Goal: Task Accomplishment & Management: Manage account settings

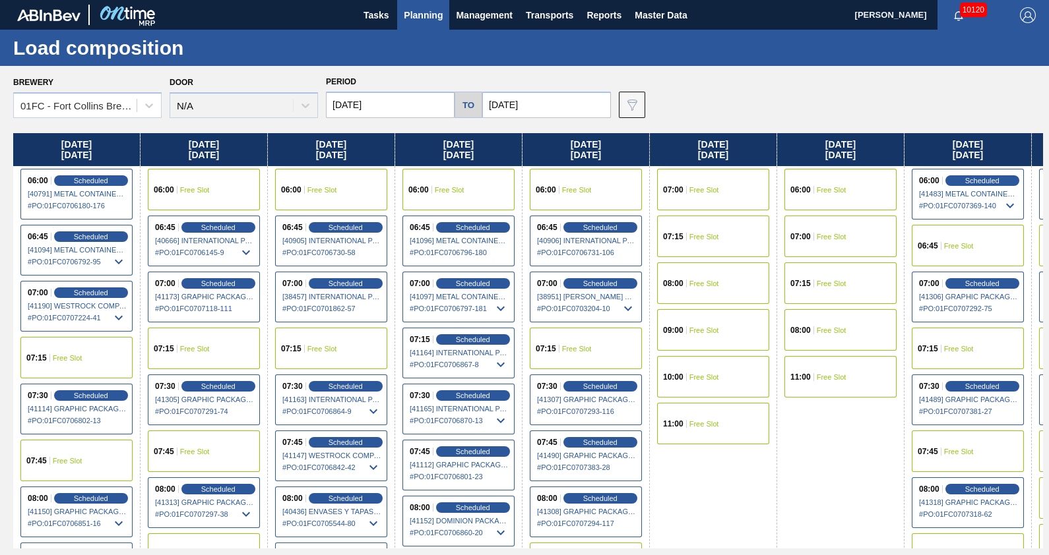
scroll to position [358, 0]
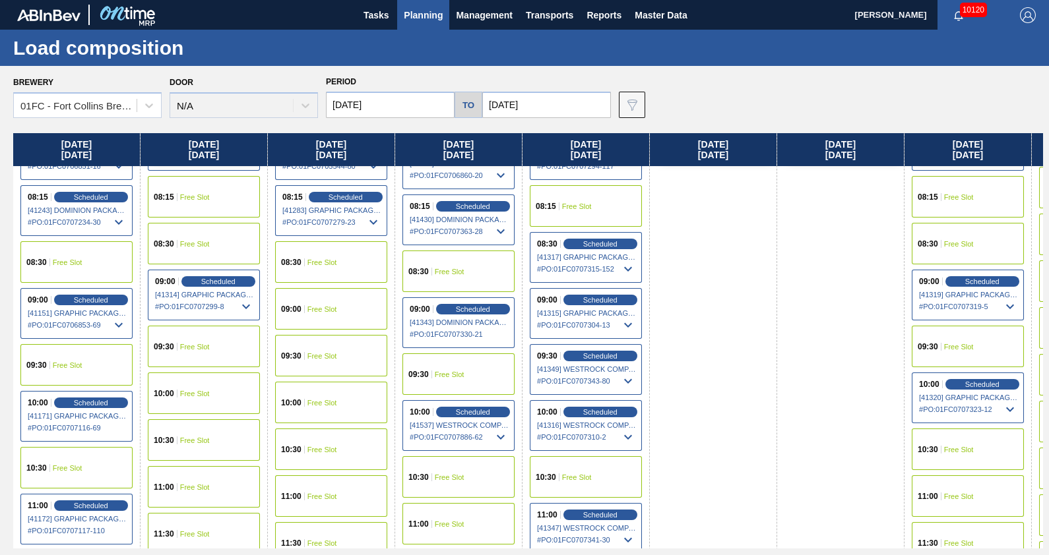
click at [412, 9] on span "Planning" at bounding box center [423, 15] width 39 height 16
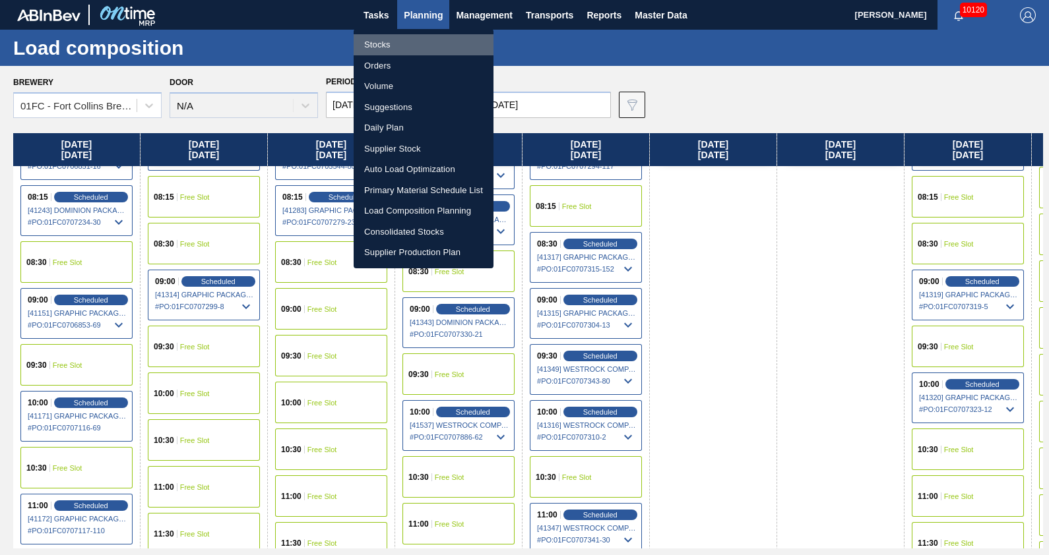
click at [398, 46] on li "Stocks" at bounding box center [424, 44] width 140 height 21
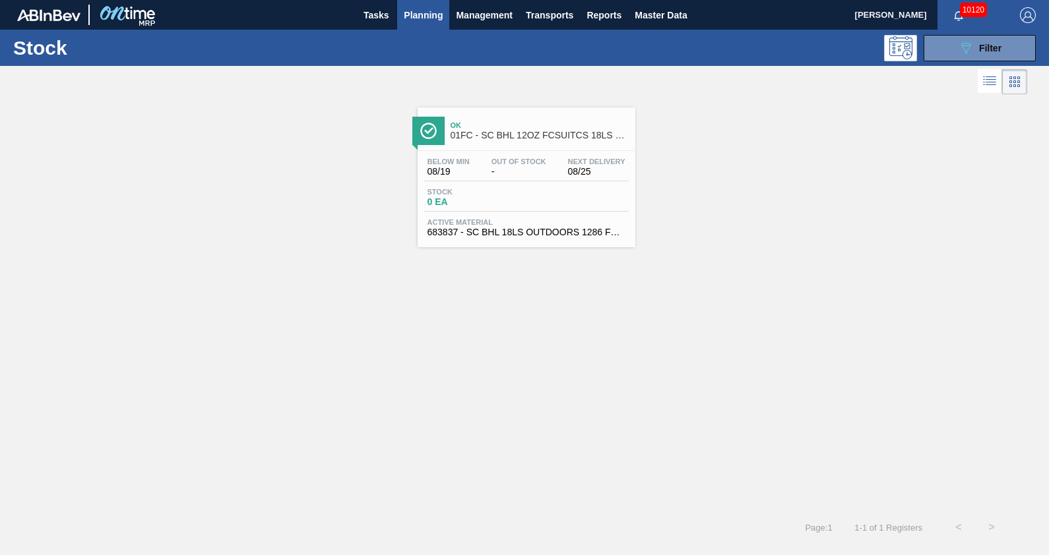
click at [435, 7] on span "Planning" at bounding box center [423, 15] width 39 height 16
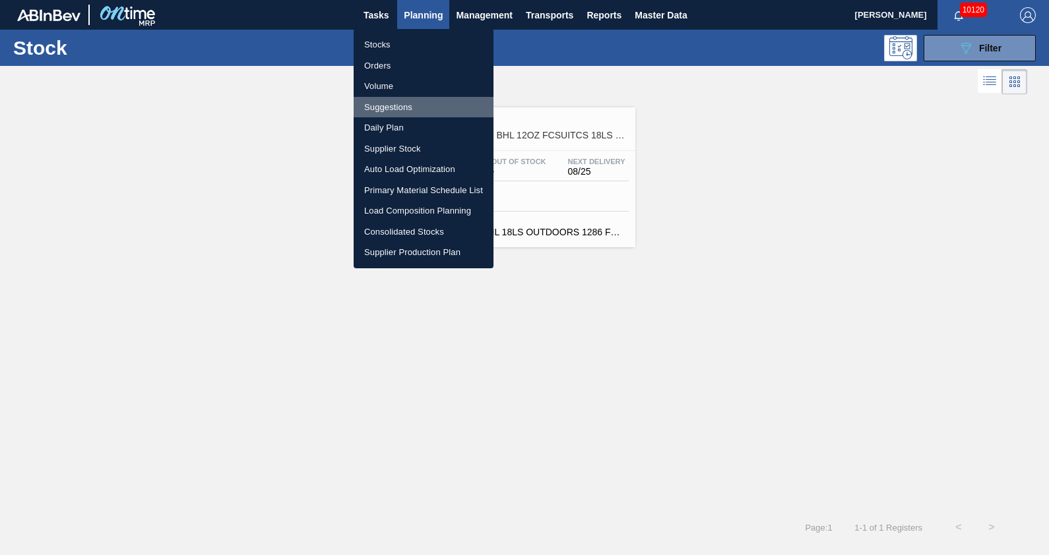
click at [409, 107] on li "Suggestions" at bounding box center [424, 107] width 140 height 21
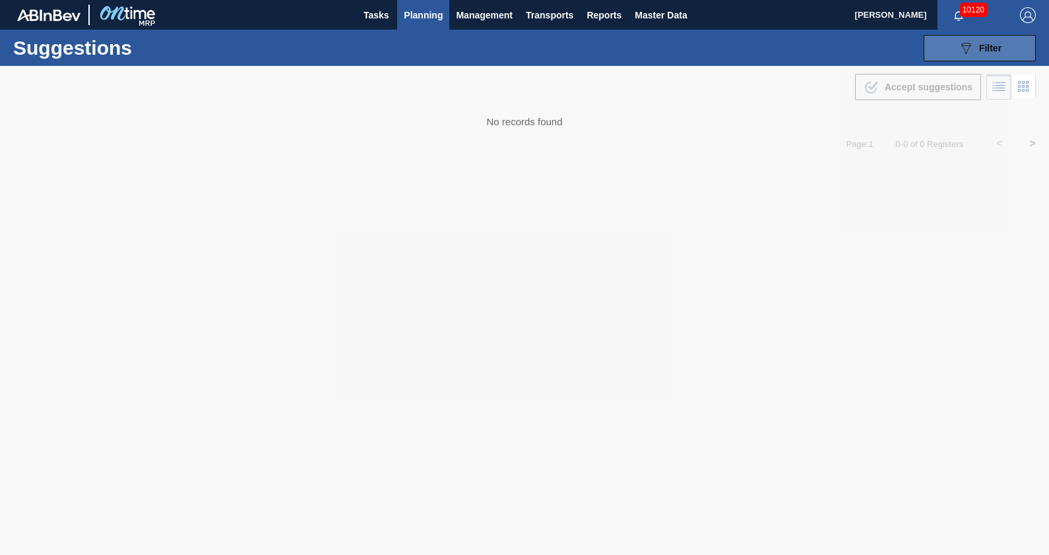
click at [955, 54] on button "089F7B8B-B2A5-4AFE-B5C0-19BA573D28AC Filter" at bounding box center [979, 48] width 112 height 26
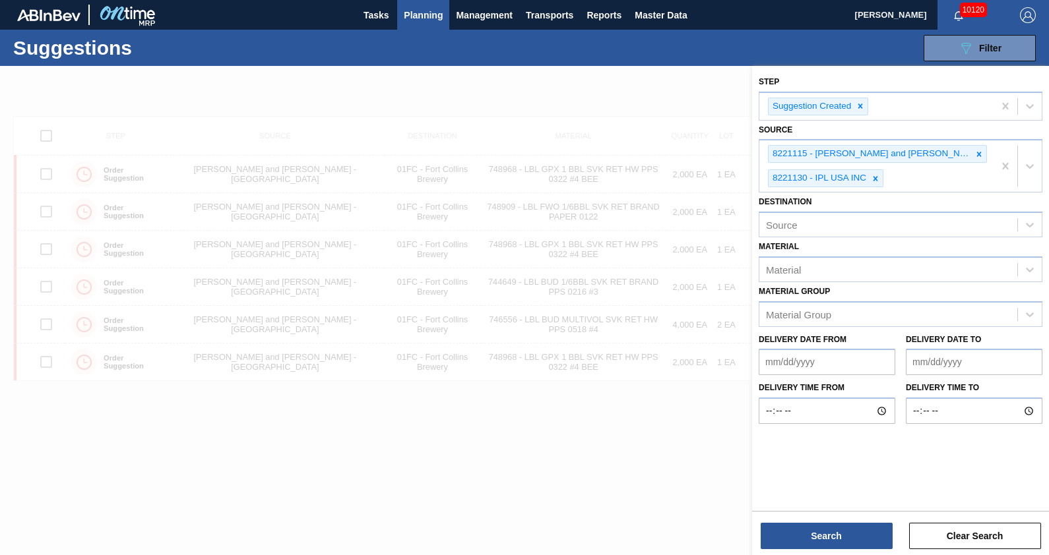
click at [691, 444] on div at bounding box center [524, 343] width 1049 height 555
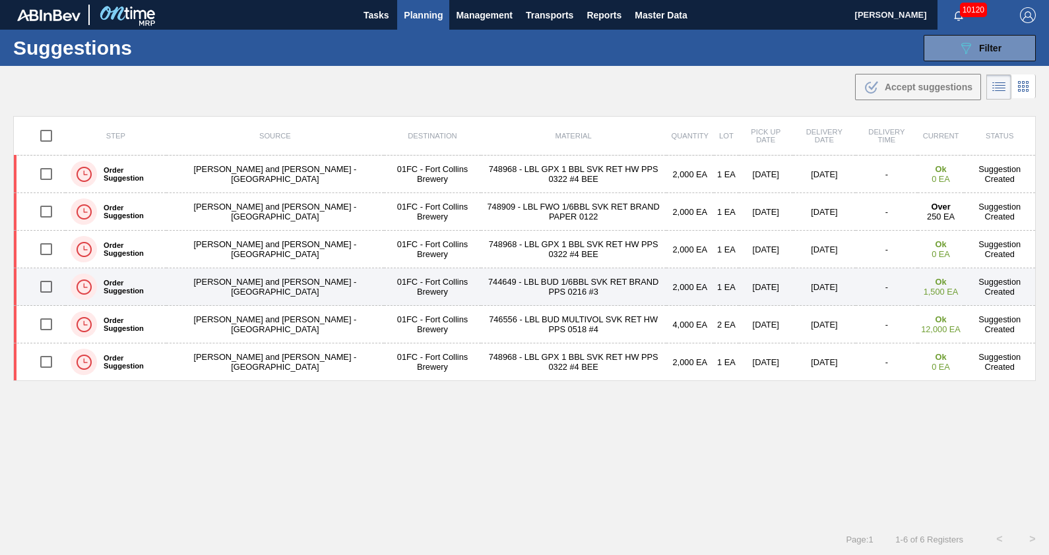
click at [546, 288] on td "744649 - LBL BUD 1/6BBL SVK RET BRAND PPS 0216 #3" at bounding box center [573, 287] width 185 height 38
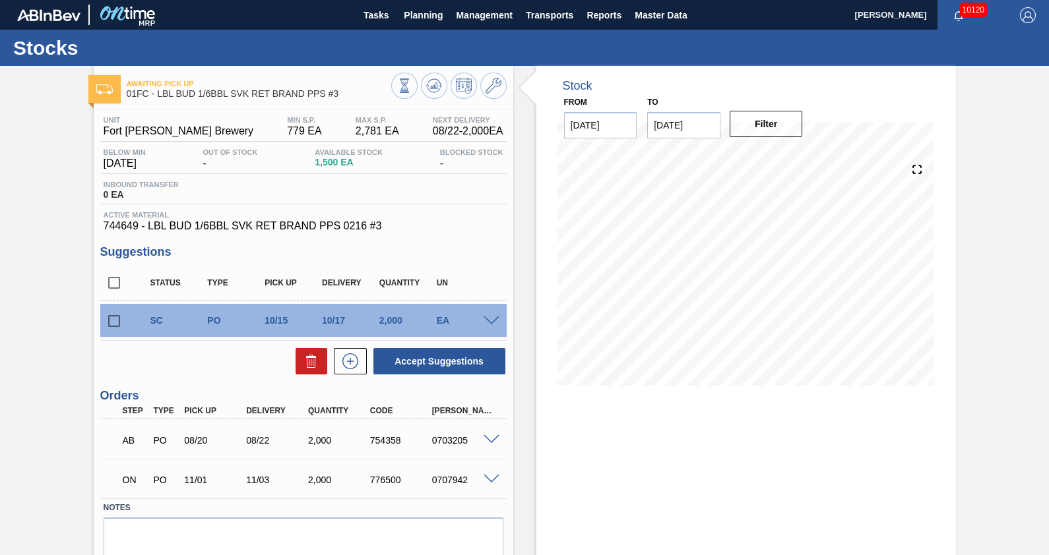
click at [704, 129] on input "[DATE]" at bounding box center [683, 125] width 73 height 26
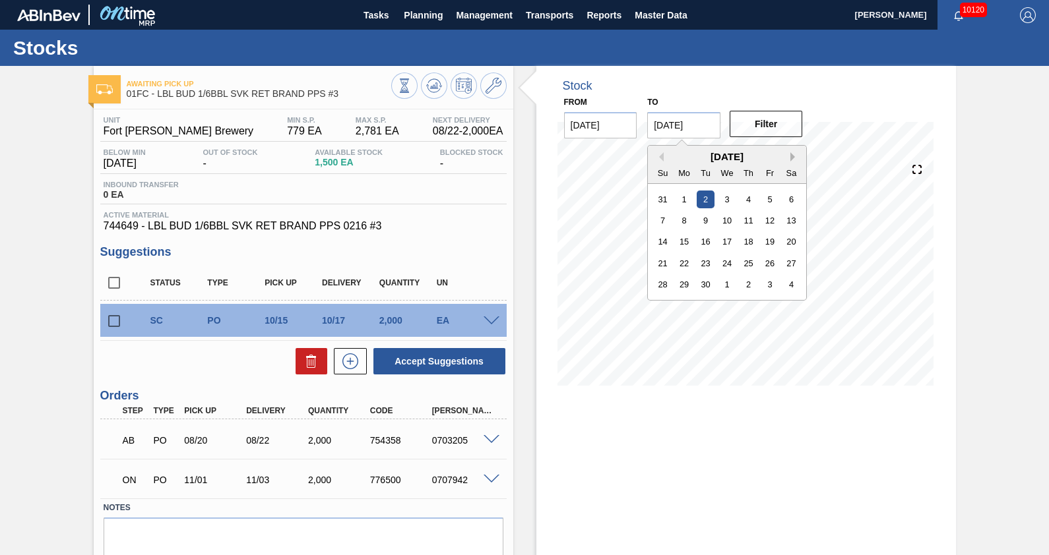
click at [790, 160] on button "Next Month" at bounding box center [794, 156] width 9 height 9
click at [660, 155] on button "Previous Month" at bounding box center [658, 156] width 9 height 9
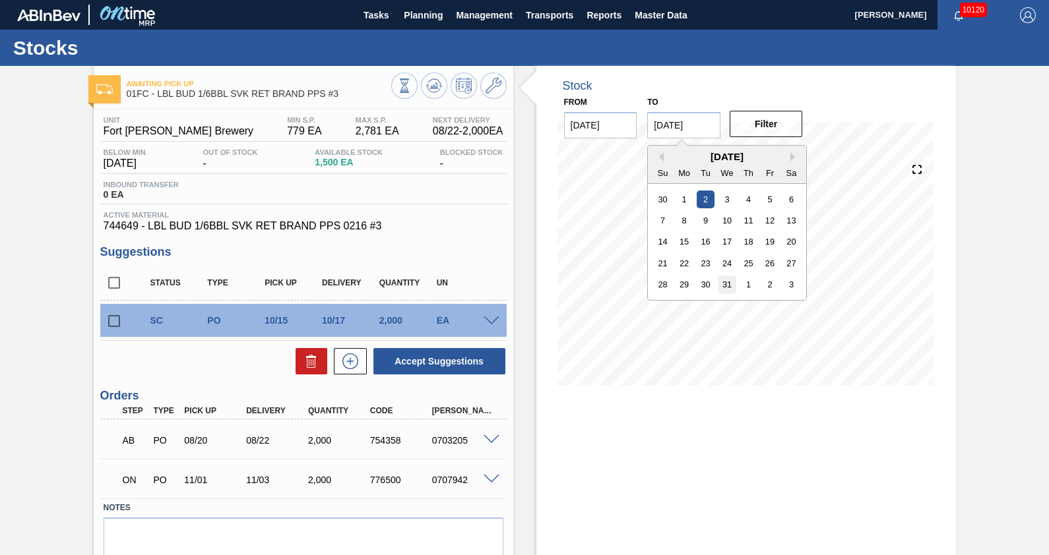
click at [727, 280] on div "31" at bounding box center [727, 285] width 18 height 18
type input "[DATE]"
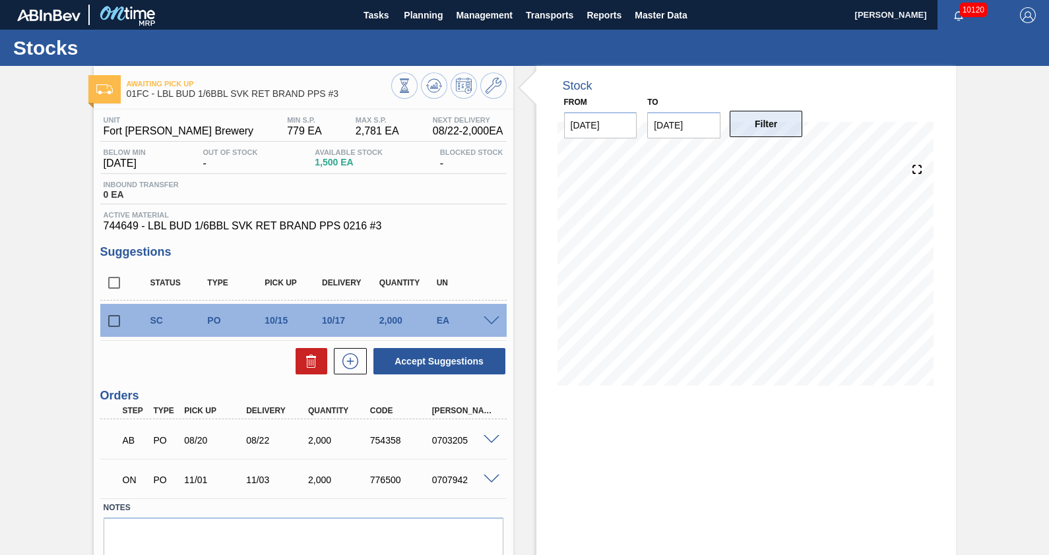
click at [755, 123] on button "Filter" at bounding box center [766, 124] width 73 height 26
click at [987, 280] on div "Awaiting Pick Up 01FC - LBL BUD 1/6BBL SVK RET BRAND PPS #3 Unit Fort [PERSON_N…" at bounding box center [524, 336] width 1049 height 541
click at [442, 92] on button at bounding box center [434, 86] width 26 height 26
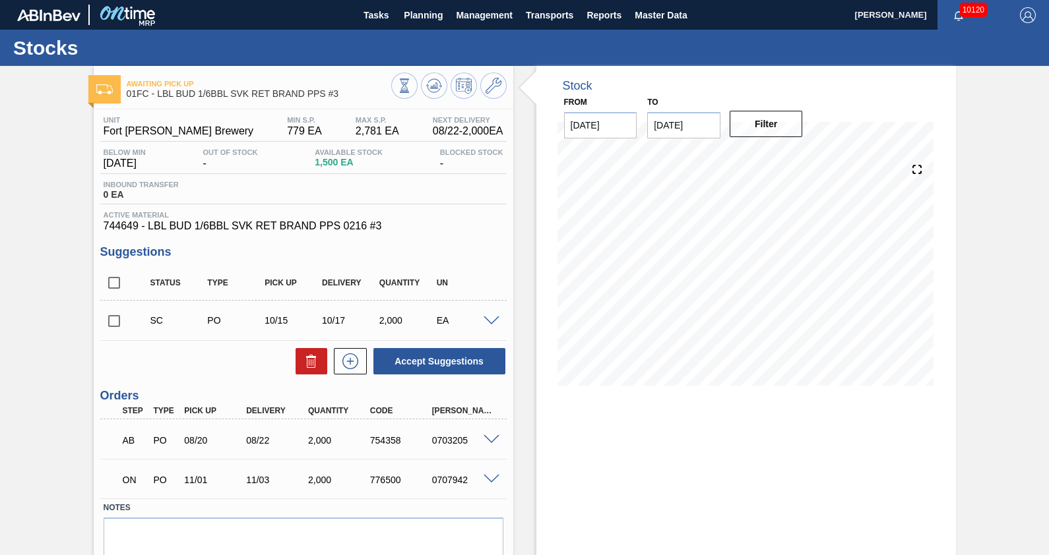
click at [491, 480] on span at bounding box center [491, 480] width 16 height 10
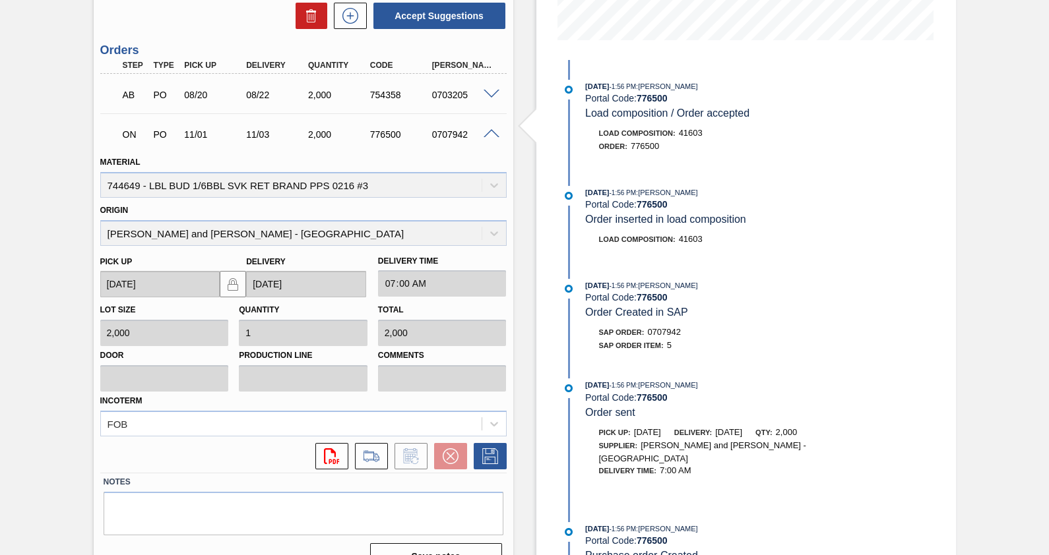
scroll to position [359, 0]
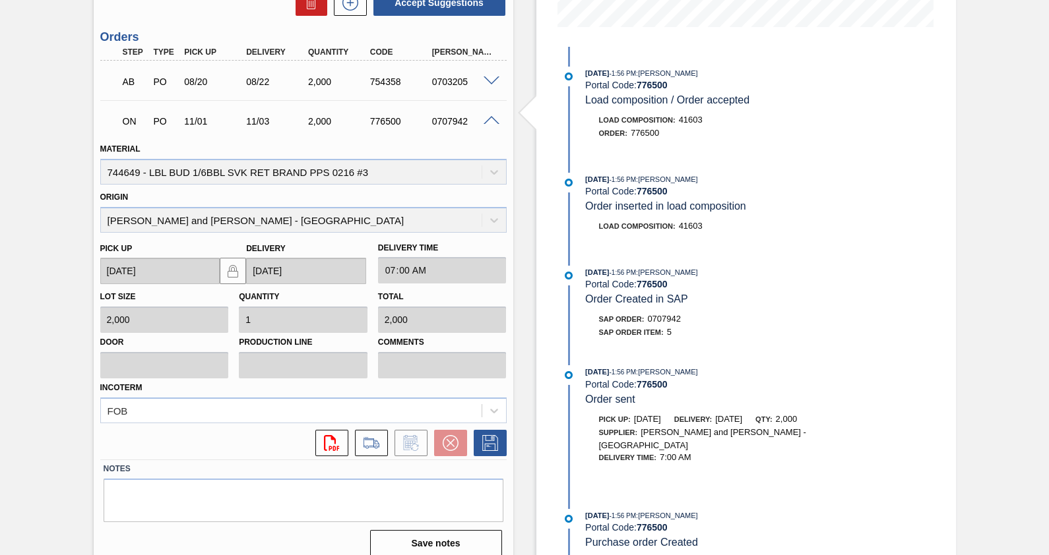
click at [350, 450] on div at bounding box center [368, 443] width 40 height 26
click at [356, 448] on button at bounding box center [371, 443] width 33 height 26
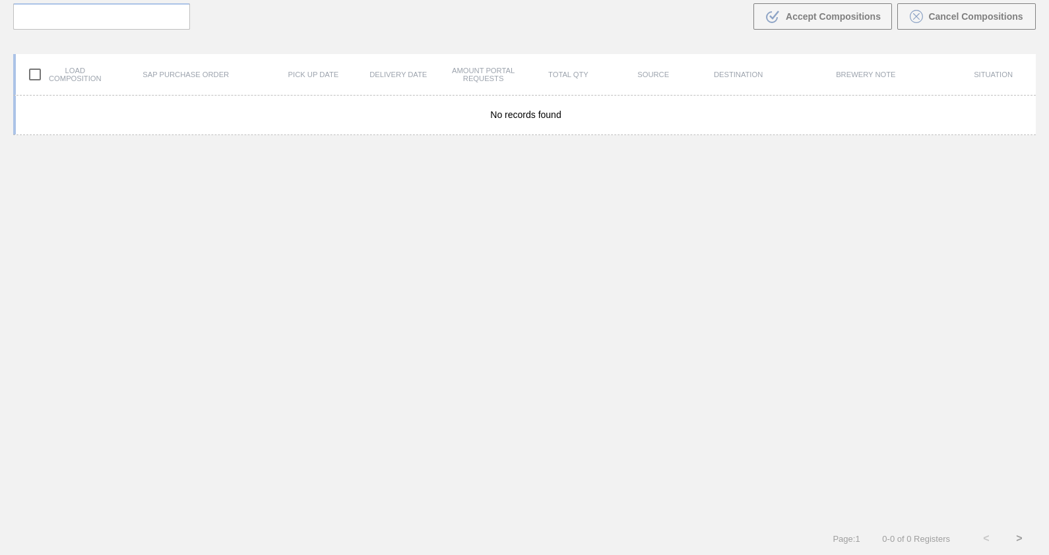
scroll to position [94, 0]
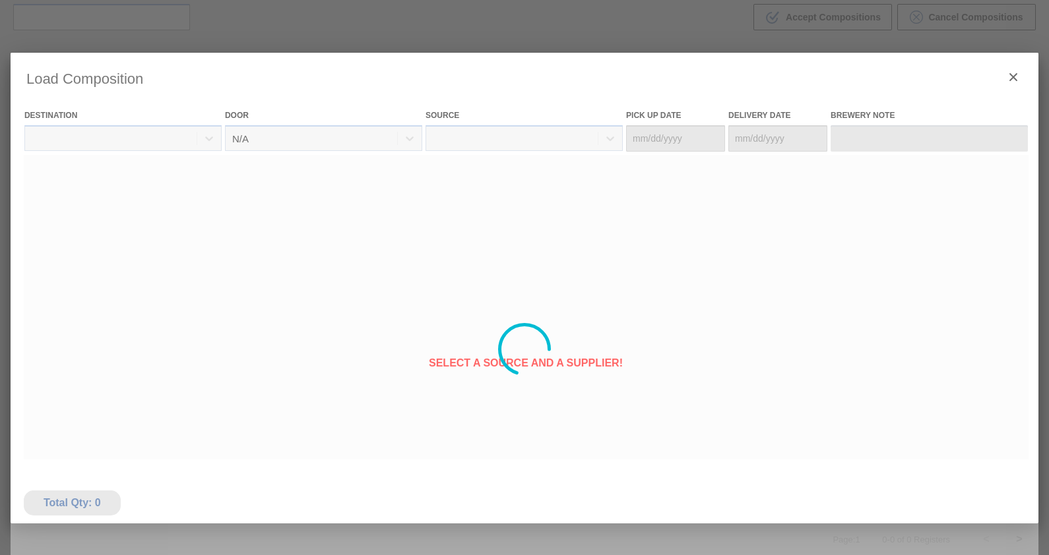
type Date "[DATE]"
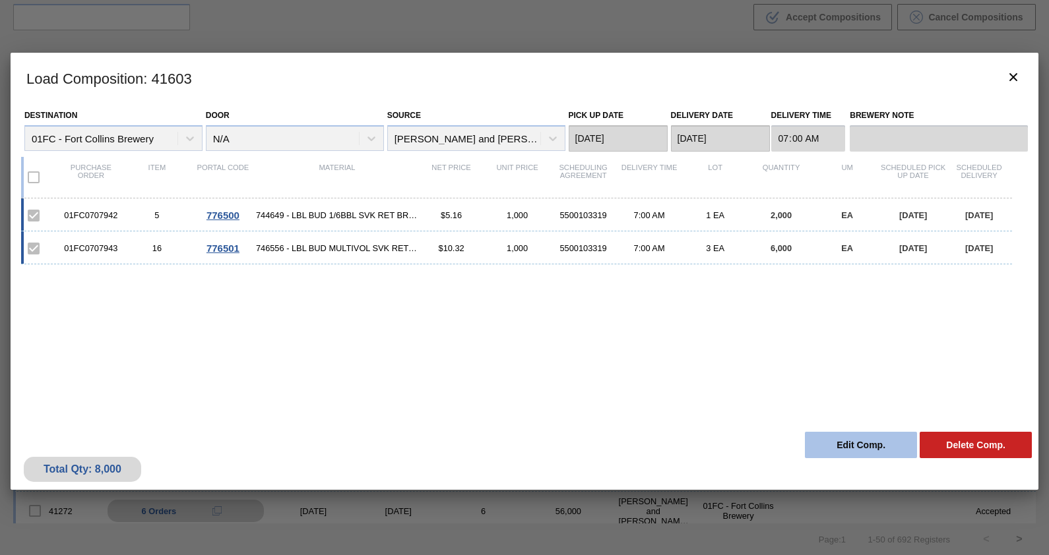
click at [854, 446] on button "Edit Comp." at bounding box center [861, 445] width 112 height 26
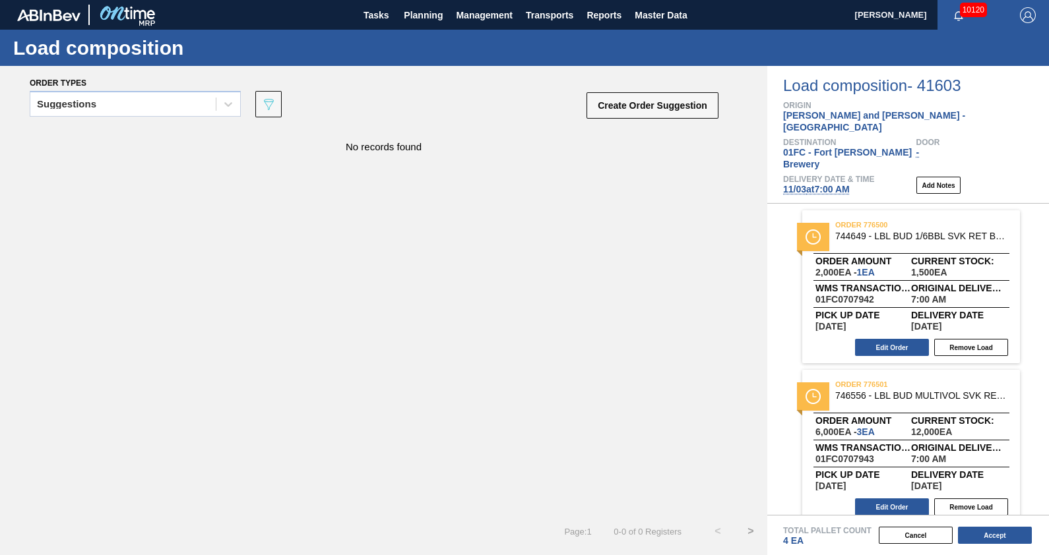
drag, startPoint x: 910, startPoint y: 270, endPoint x: 659, endPoint y: 320, distance: 255.5
click at [659, 320] on div "Order types Suggestions 089F7B8B-B2A5-4AFE-B5C0-19BA573D28AC Create Order Sugge…" at bounding box center [524, 310] width 1049 height 489
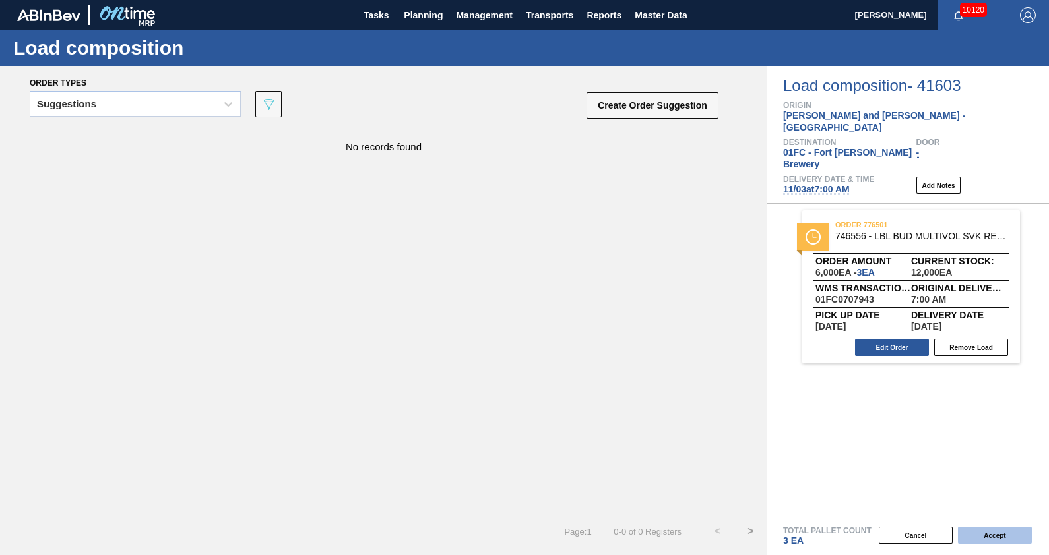
click at [1011, 542] on button "Accept" at bounding box center [995, 535] width 74 height 17
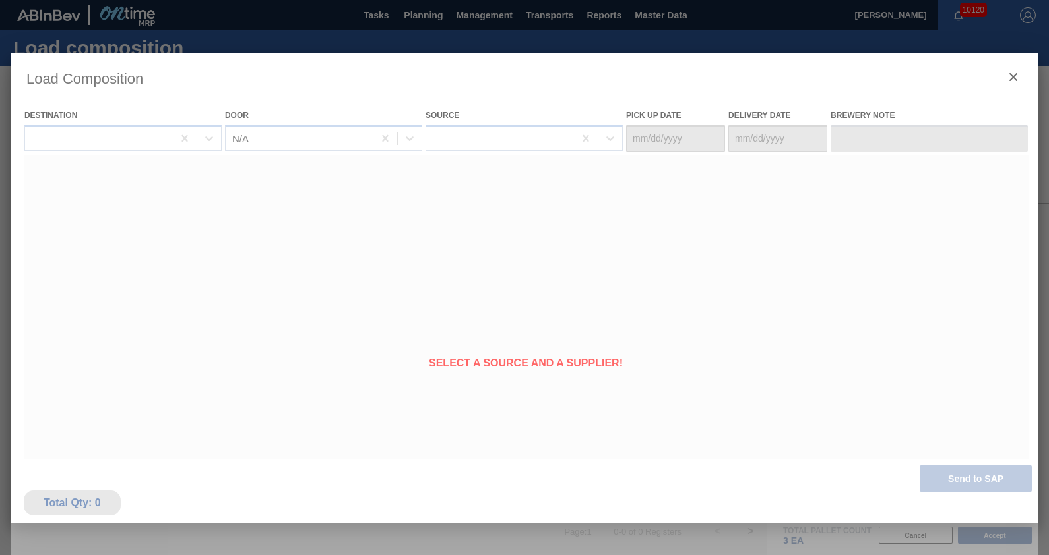
type Date "[DATE]"
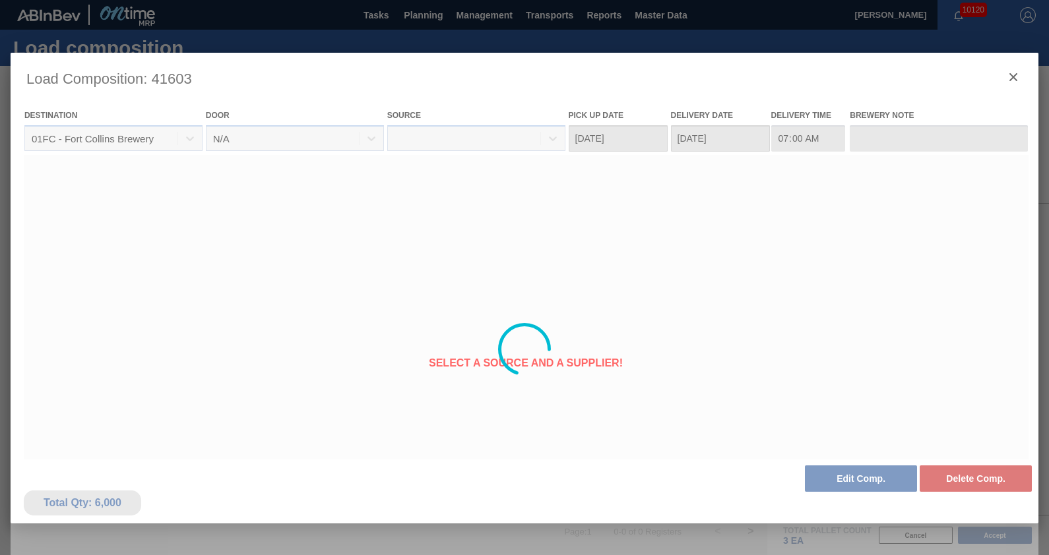
click at [1014, 71] on div at bounding box center [525, 350] width 1028 height 594
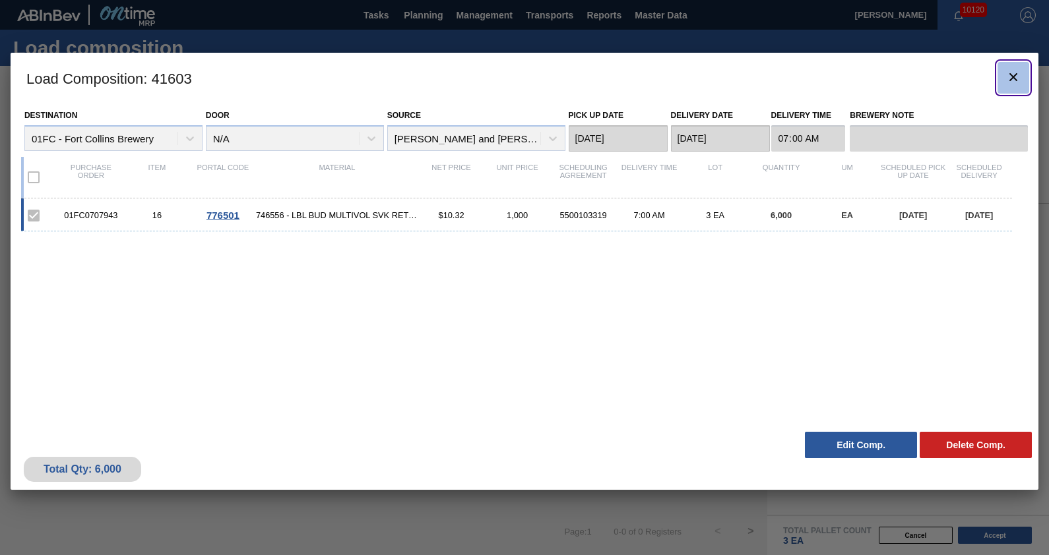
click at [1015, 75] on icon "botão de ícone" at bounding box center [1013, 77] width 8 height 8
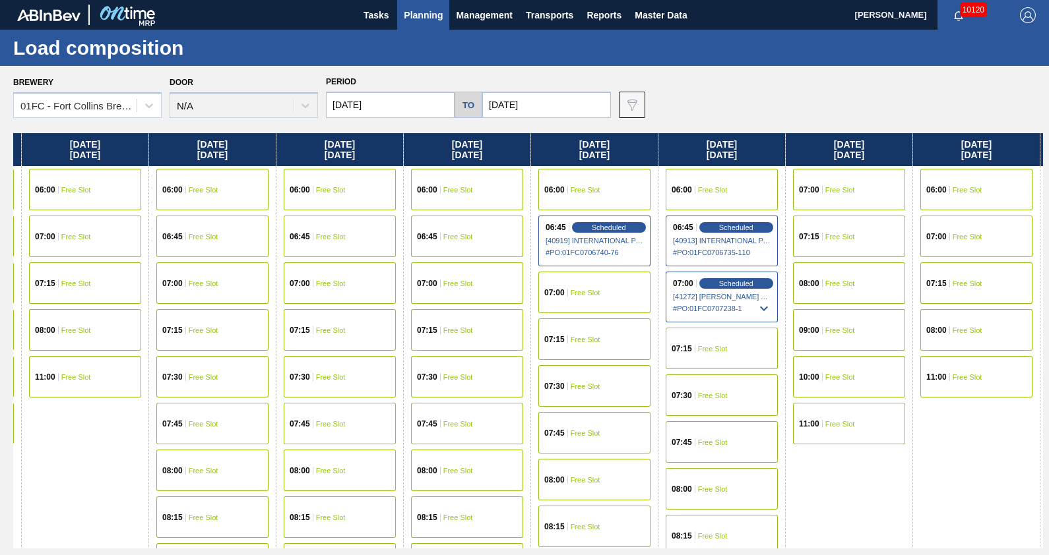
scroll to position [0, 1137]
click at [730, 284] on span "Scheduled" at bounding box center [736, 283] width 38 height 9
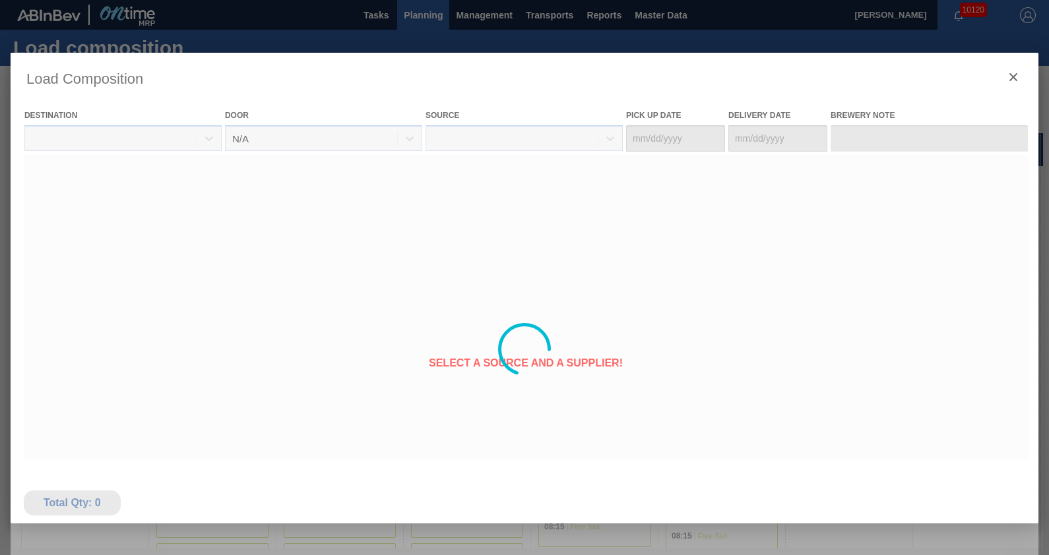
type Date "[DATE]"
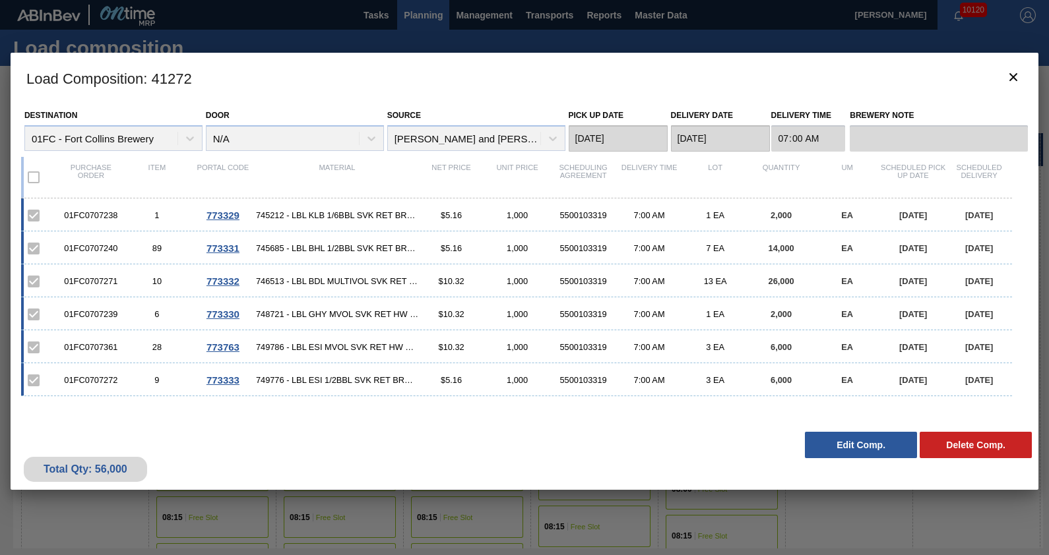
click at [874, 446] on button "Edit Comp." at bounding box center [861, 445] width 112 height 26
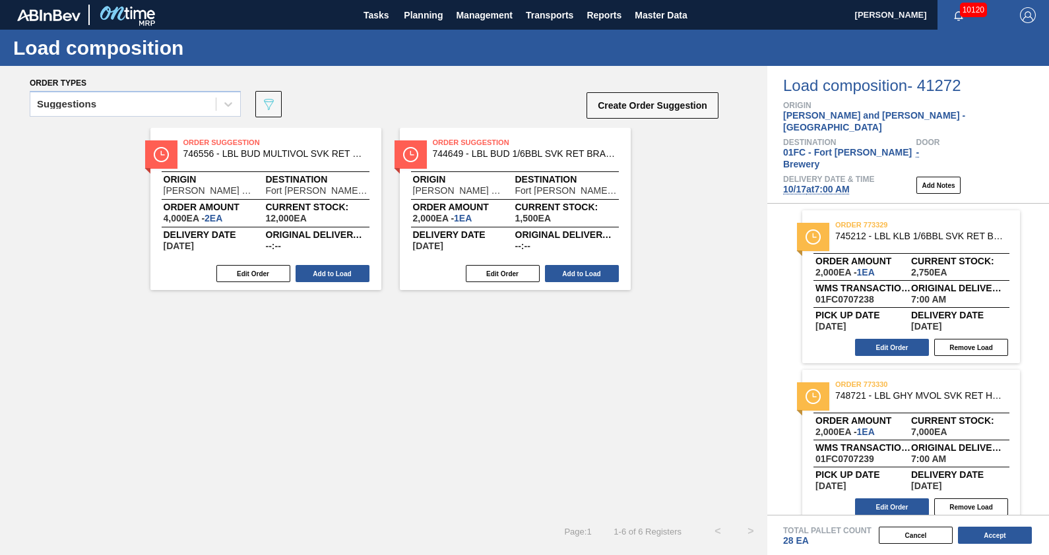
click at [159, 104] on div "Suggestions" at bounding box center [122, 104] width 185 height 19
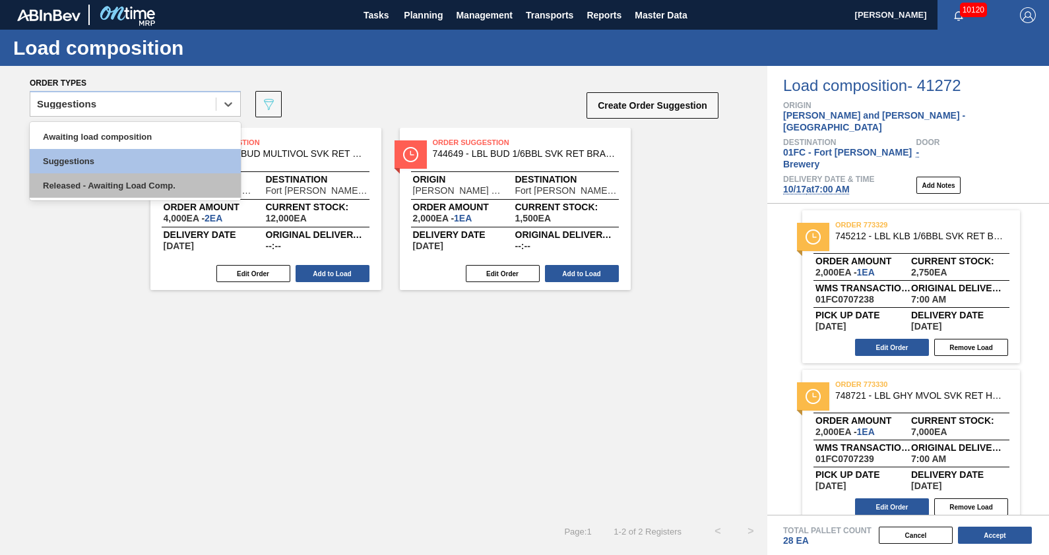
click at [152, 181] on div "Released - Awaiting Load Comp." at bounding box center [135, 185] width 211 height 24
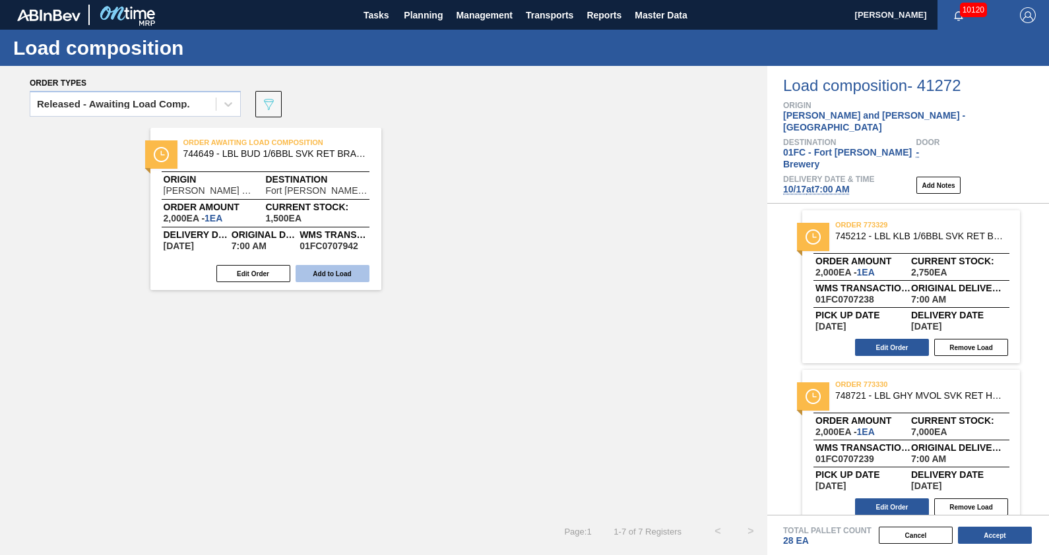
click at [309, 268] on button "Add to Load" at bounding box center [332, 273] width 74 height 17
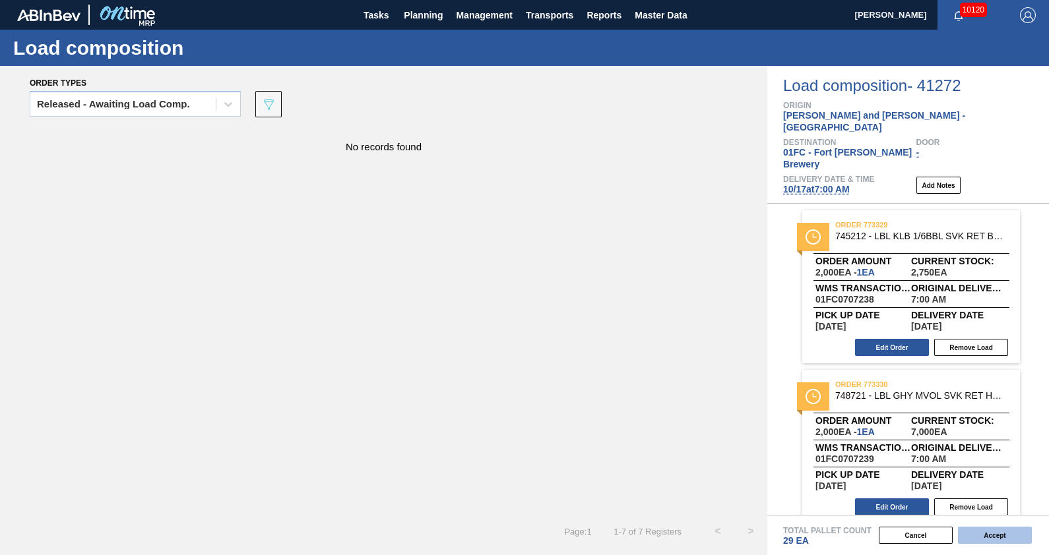
click at [1028, 539] on button "Accept" at bounding box center [995, 535] width 74 height 17
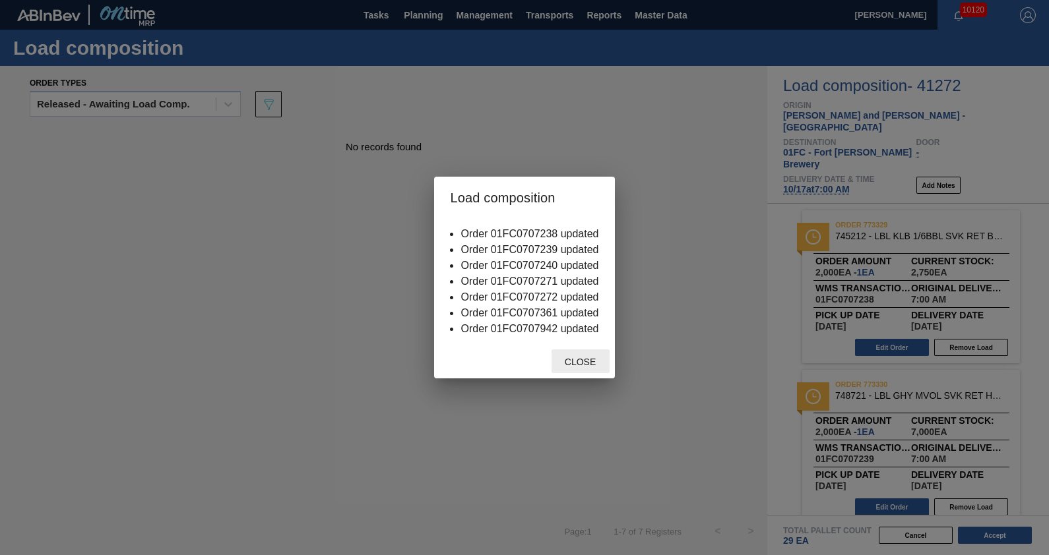
click at [584, 366] on span "Close" at bounding box center [580, 362] width 52 height 11
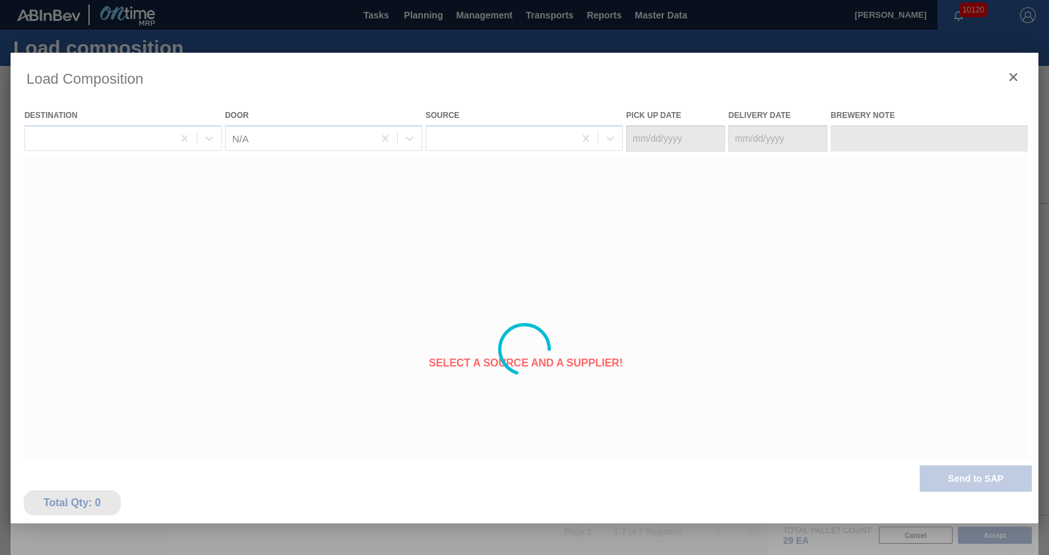
type Date "[DATE]"
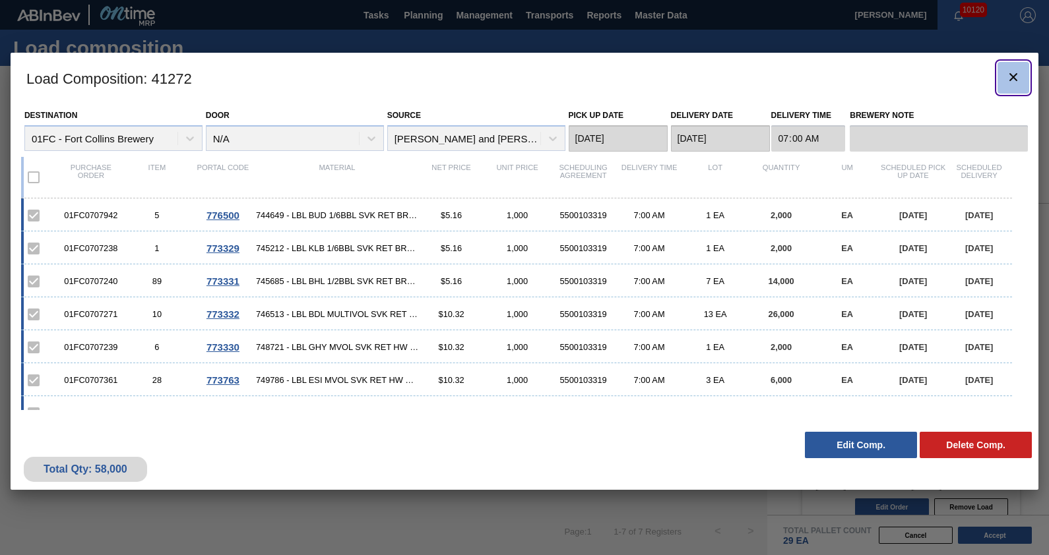
click at [1012, 78] on icon "botão de ícone" at bounding box center [1013, 77] width 8 height 8
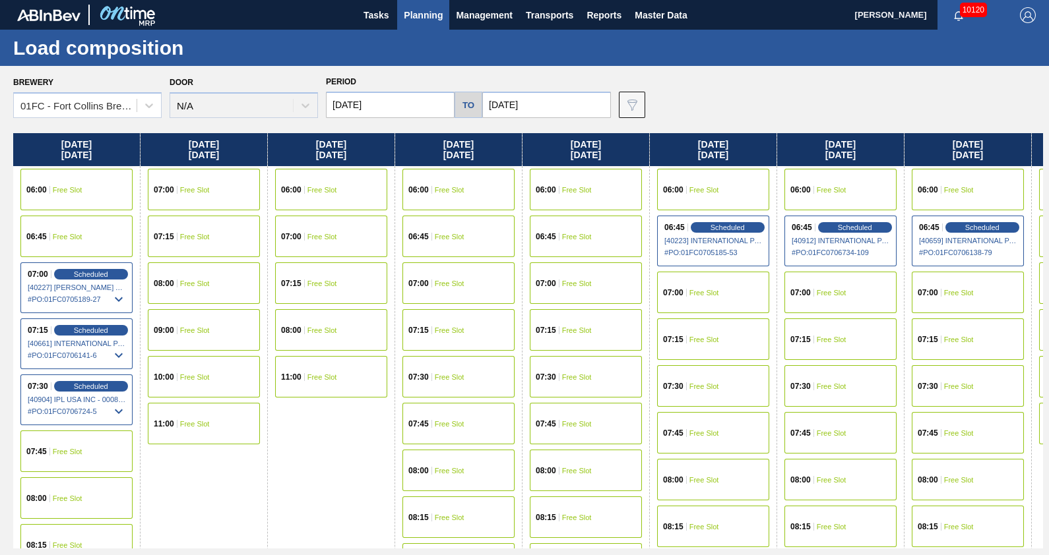
click at [511, 76] on div "Period [DATE] to [DATE]" at bounding box center [468, 96] width 285 height 46
click at [431, 18] on span "Planning" at bounding box center [423, 15] width 39 height 16
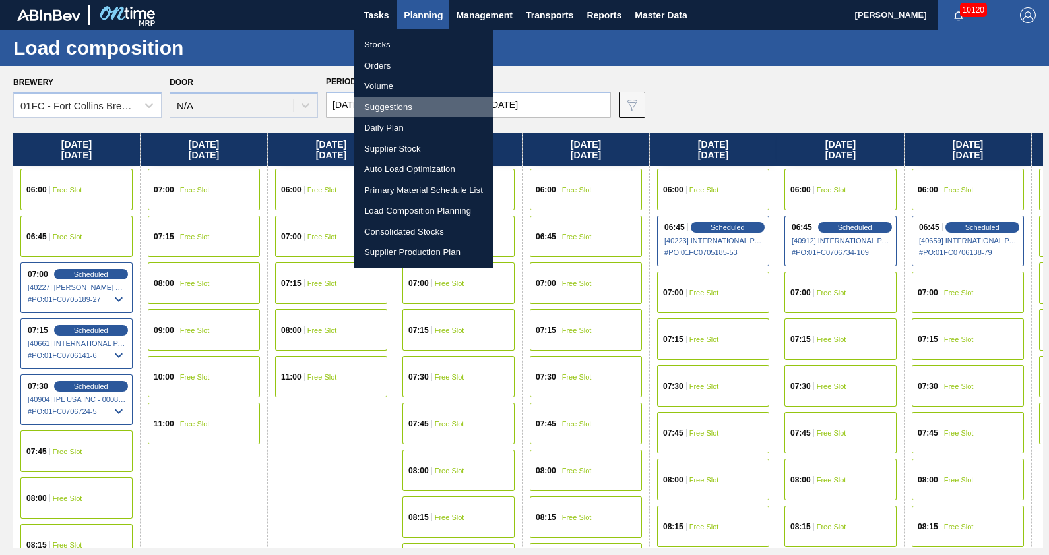
click at [390, 102] on li "Suggestions" at bounding box center [424, 107] width 140 height 21
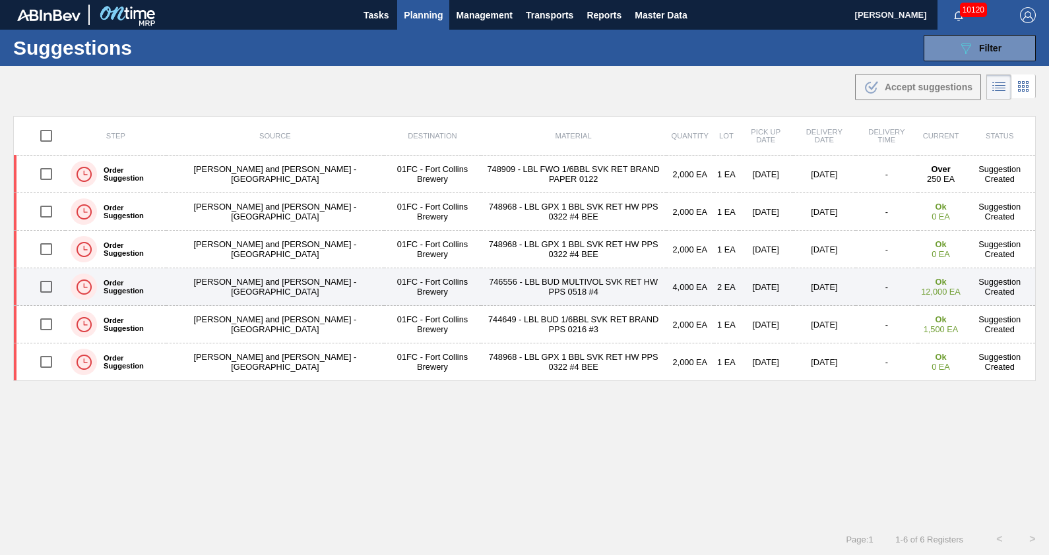
click at [503, 282] on td "746556 - LBL BUD MULTIVOL SVK RET HW PPS 0518 #4" at bounding box center [573, 287] width 185 height 38
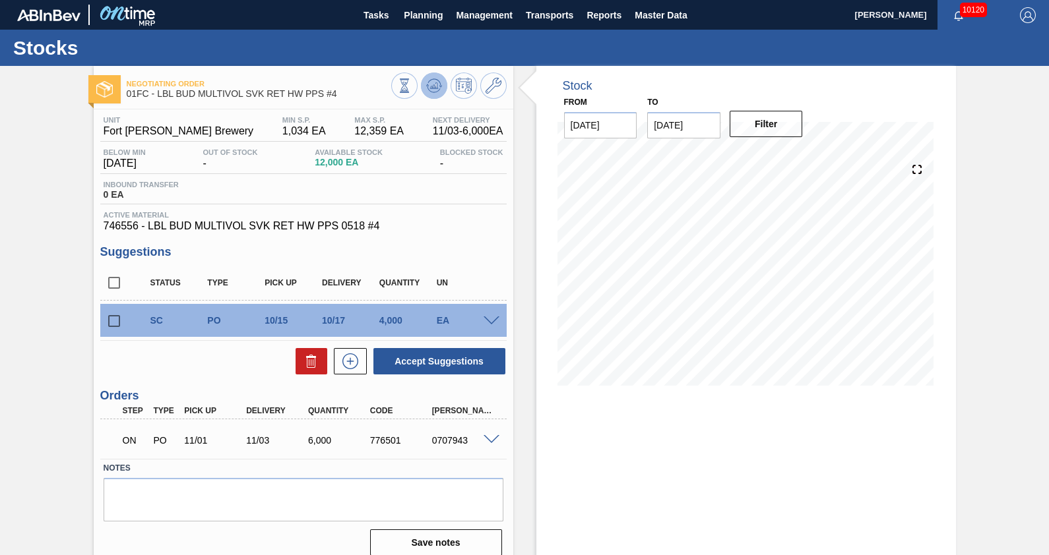
click at [412, 82] on icon at bounding box center [404, 85] width 15 height 15
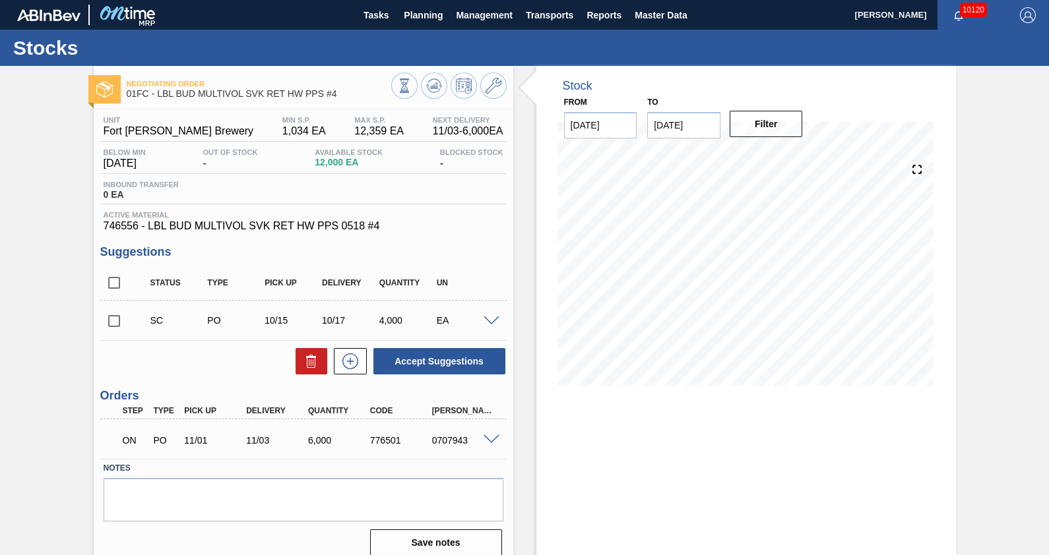
click at [480, 441] on div at bounding box center [493, 439] width 26 height 10
click at [485, 440] on span at bounding box center [491, 440] width 16 height 10
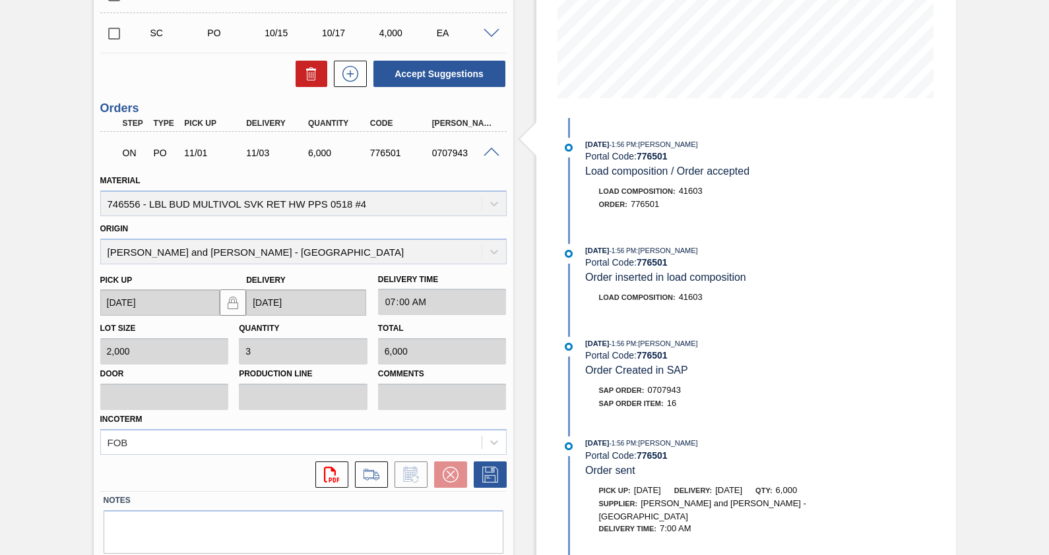
scroll to position [288, 0]
click at [373, 476] on icon at bounding box center [371, 474] width 21 height 16
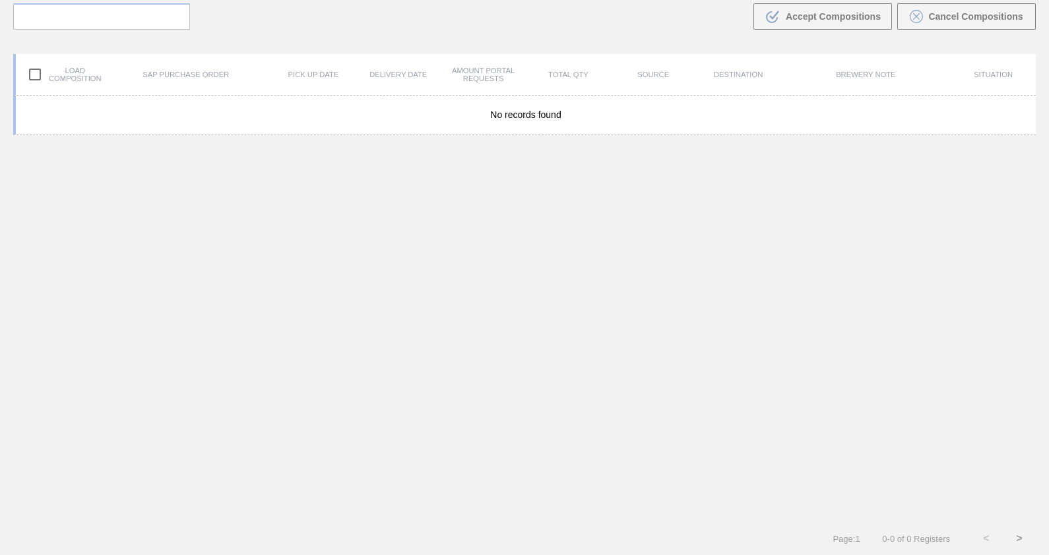
scroll to position [94, 0]
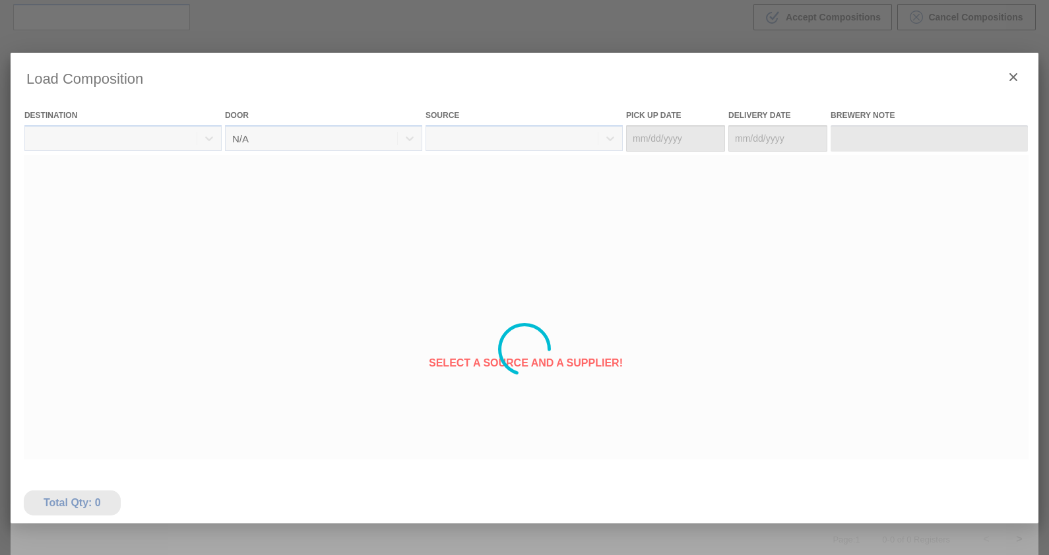
type Date "[DATE]"
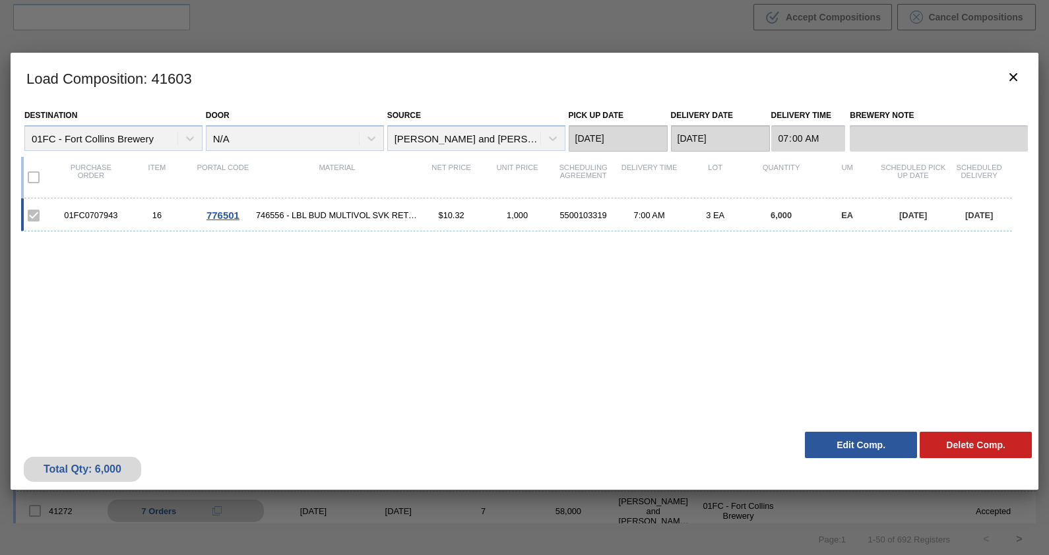
click at [875, 444] on button "Edit Comp." at bounding box center [861, 445] width 112 height 26
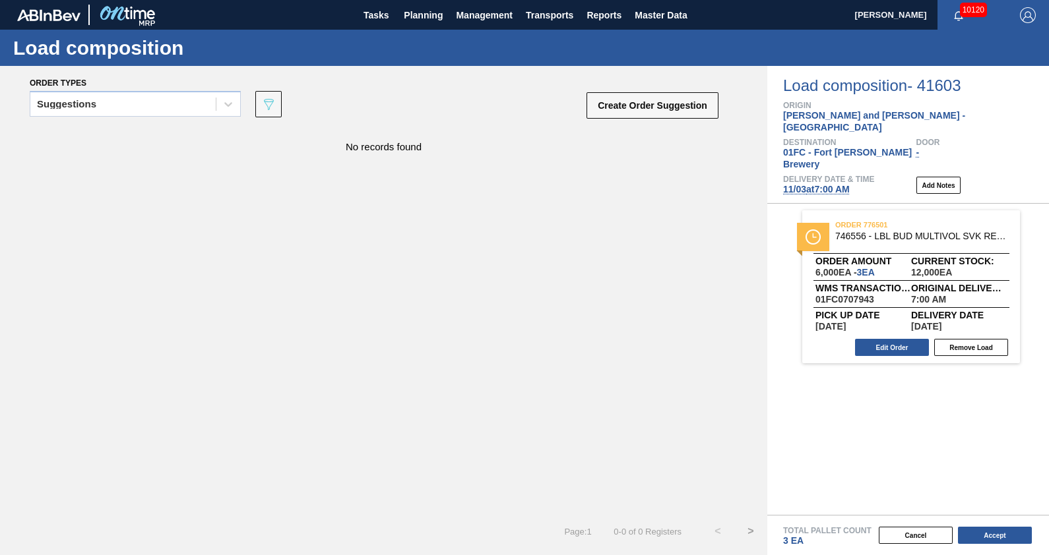
drag, startPoint x: 912, startPoint y: 214, endPoint x: 555, endPoint y: 313, distance: 370.9
click at [555, 313] on div "Order types Suggestions 089F7B8B-B2A5-4AFE-B5C0-19BA573D28AC Create Order Sugge…" at bounding box center [524, 310] width 1049 height 489
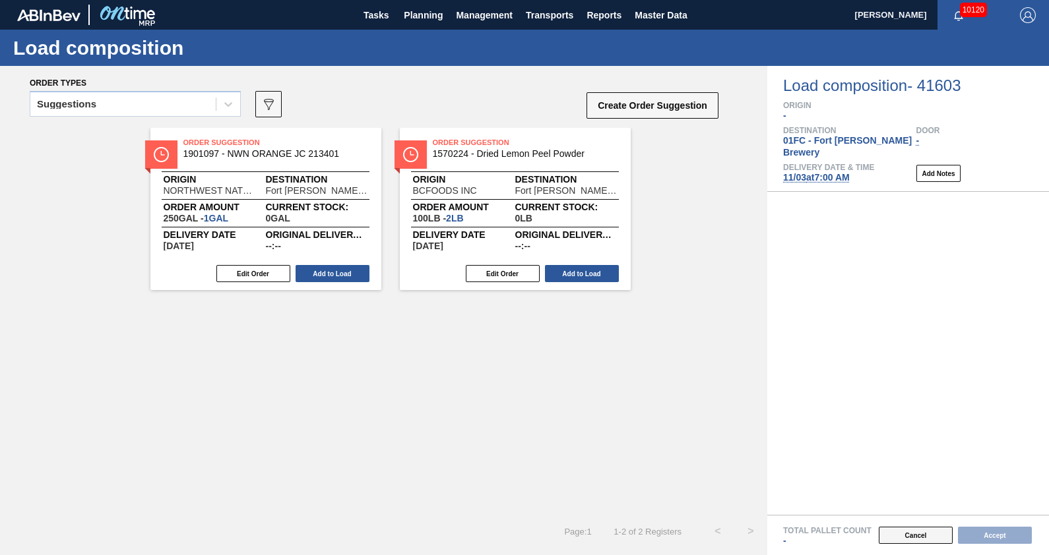
click at [898, 543] on button "Cancel" at bounding box center [916, 535] width 74 height 17
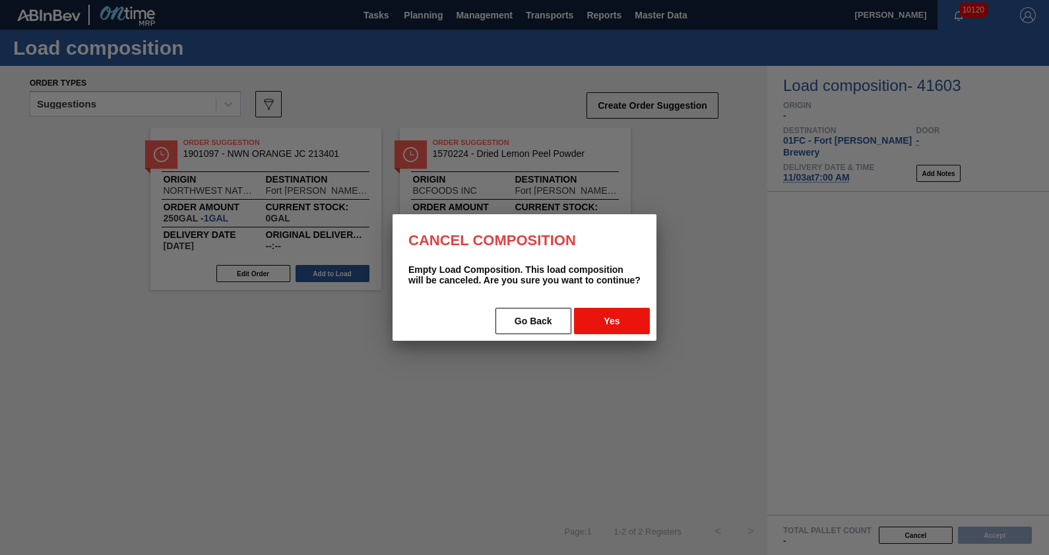
click at [590, 320] on button "Yes" at bounding box center [612, 321] width 76 height 26
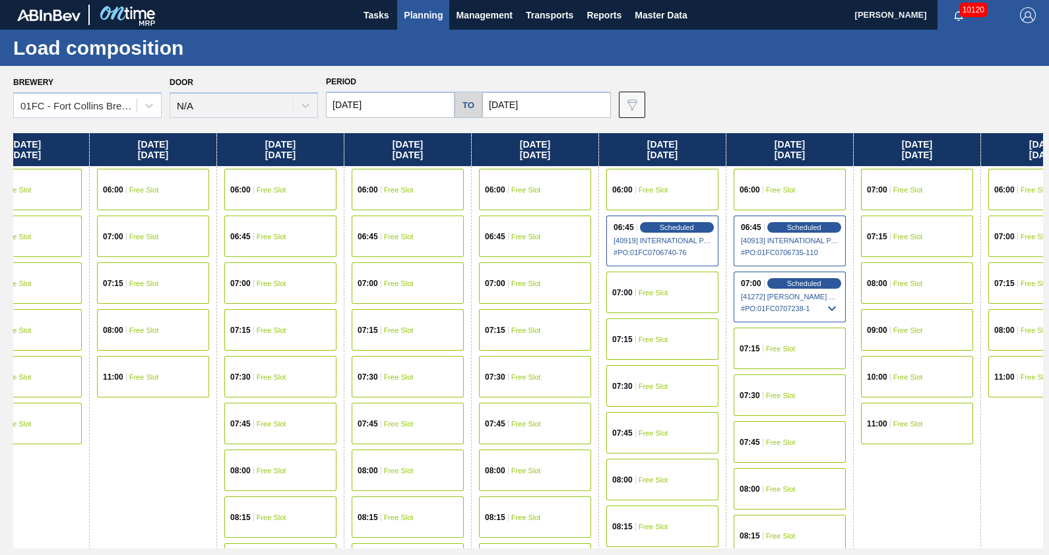
scroll to position [0, 1070]
click at [805, 284] on span "Scheduled" at bounding box center [803, 283] width 38 height 9
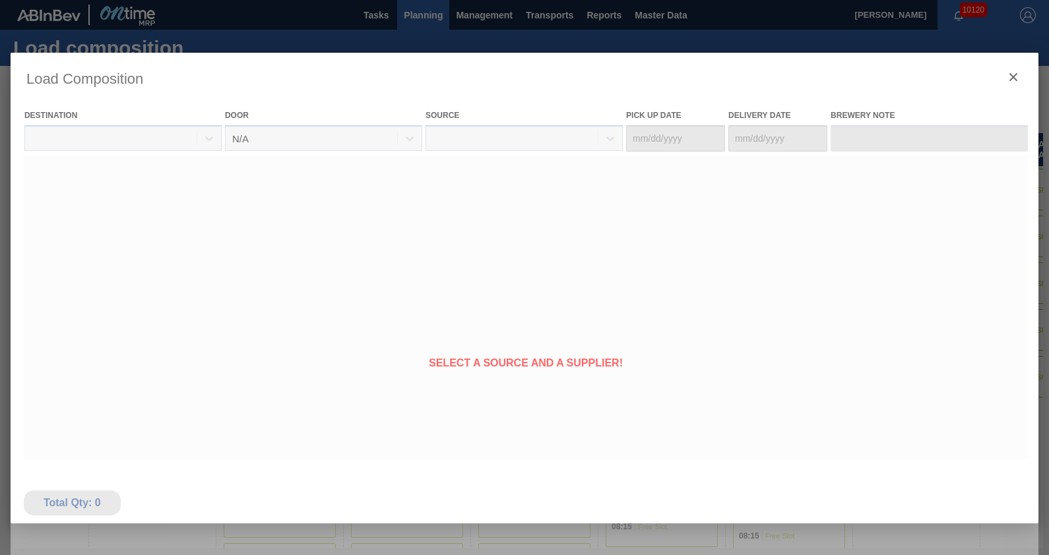
type Date "[DATE]"
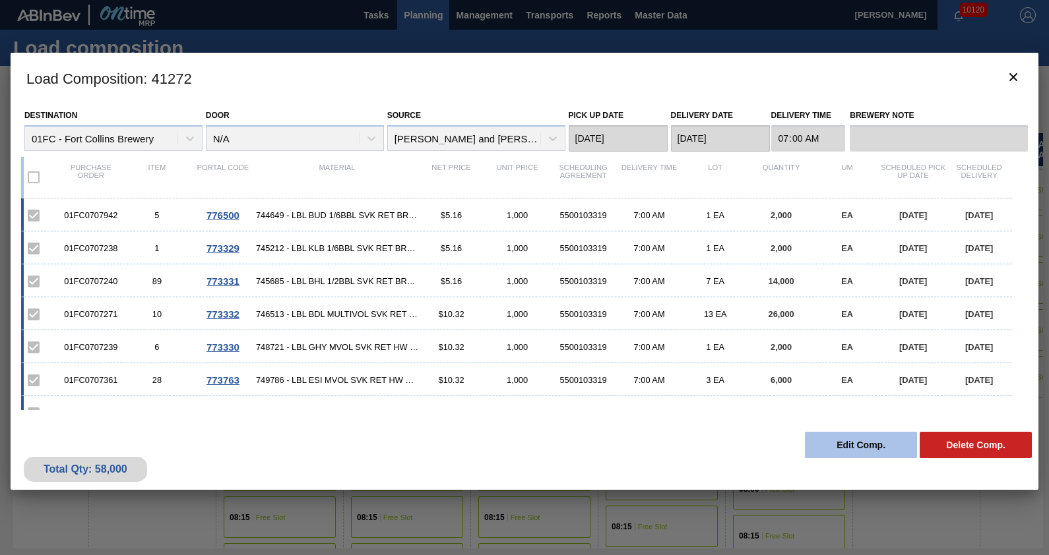
click at [857, 445] on button "Edit Comp." at bounding box center [861, 445] width 112 height 26
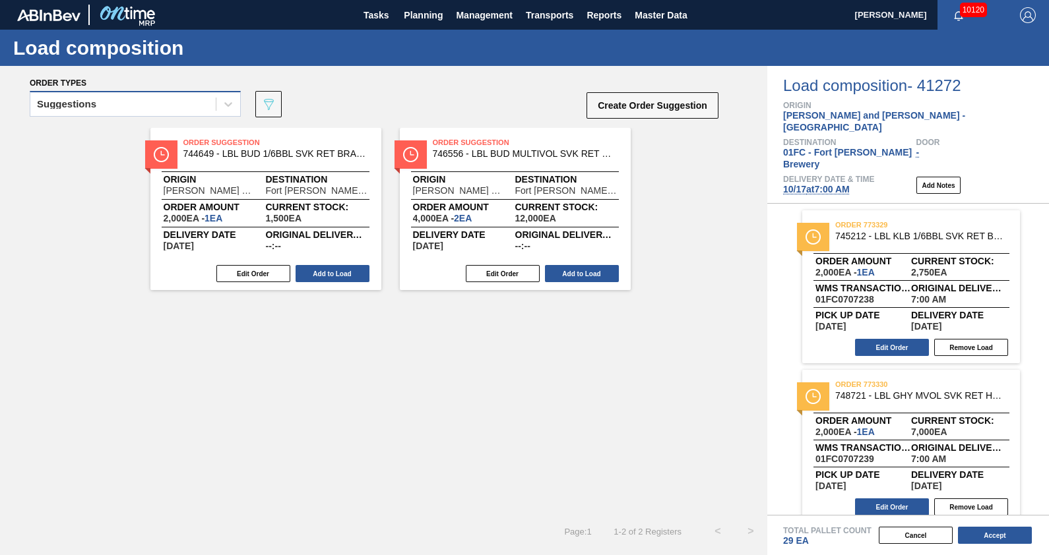
click at [168, 101] on div "Suggestions" at bounding box center [122, 104] width 185 height 19
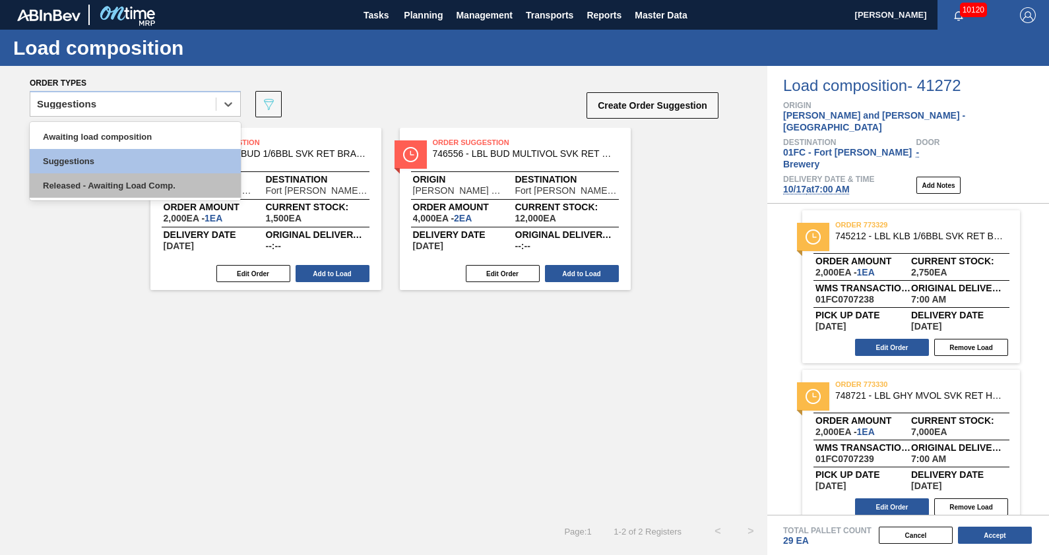
click at [139, 175] on div "Released - Awaiting Load Comp." at bounding box center [135, 185] width 211 height 24
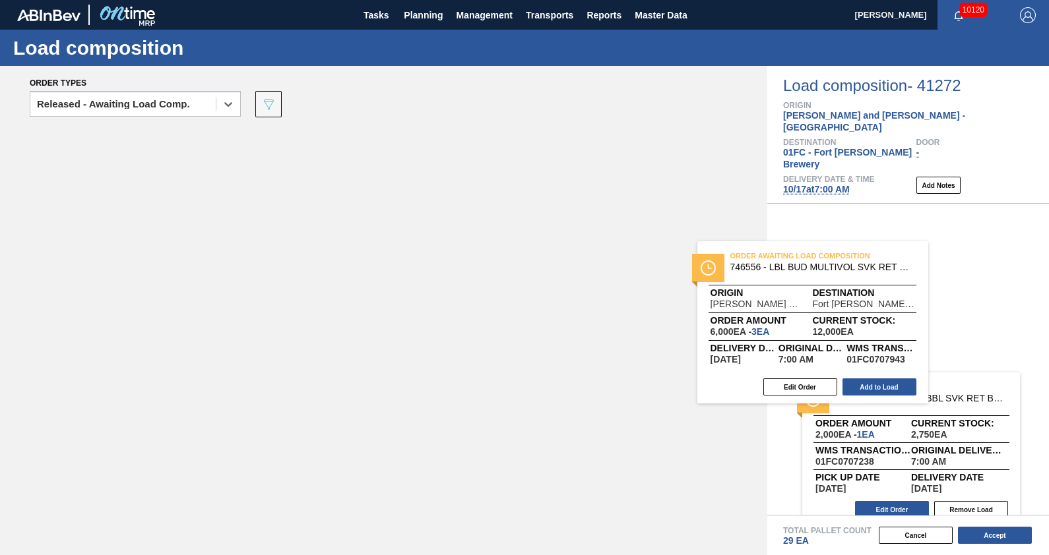
drag, startPoint x: 292, startPoint y: 205, endPoint x: 890, endPoint y: 311, distance: 608.1
click at [890, 311] on div "Order types option Released - Awaiting Load Comp., selected. Select is focused …" at bounding box center [524, 310] width 1049 height 489
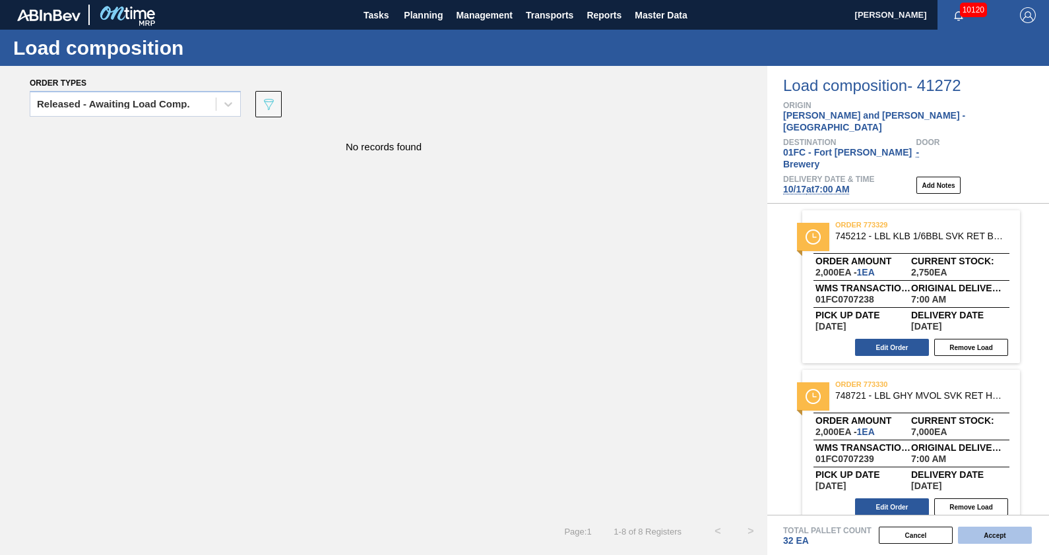
click at [987, 534] on button "Accept" at bounding box center [995, 535] width 74 height 17
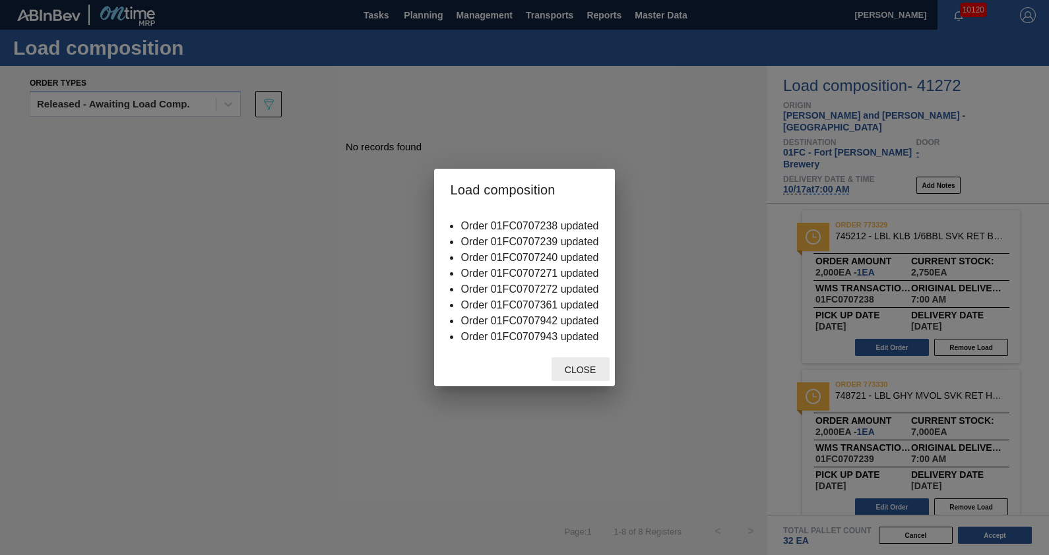
click at [580, 371] on span "Close" at bounding box center [580, 370] width 52 height 11
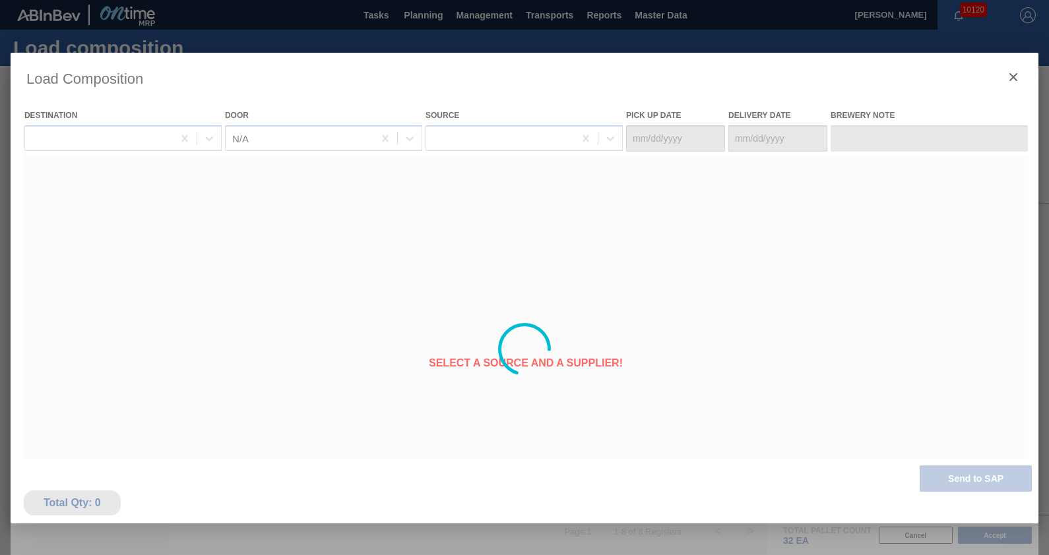
type Date "[DATE]"
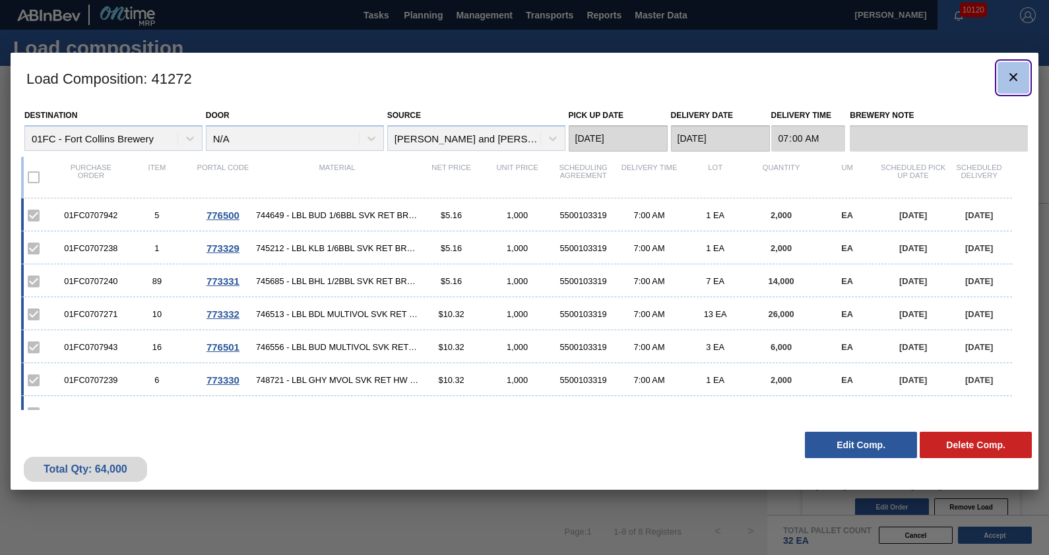
click at [1012, 80] on icon "botão de ícone" at bounding box center [1013, 77] width 16 height 16
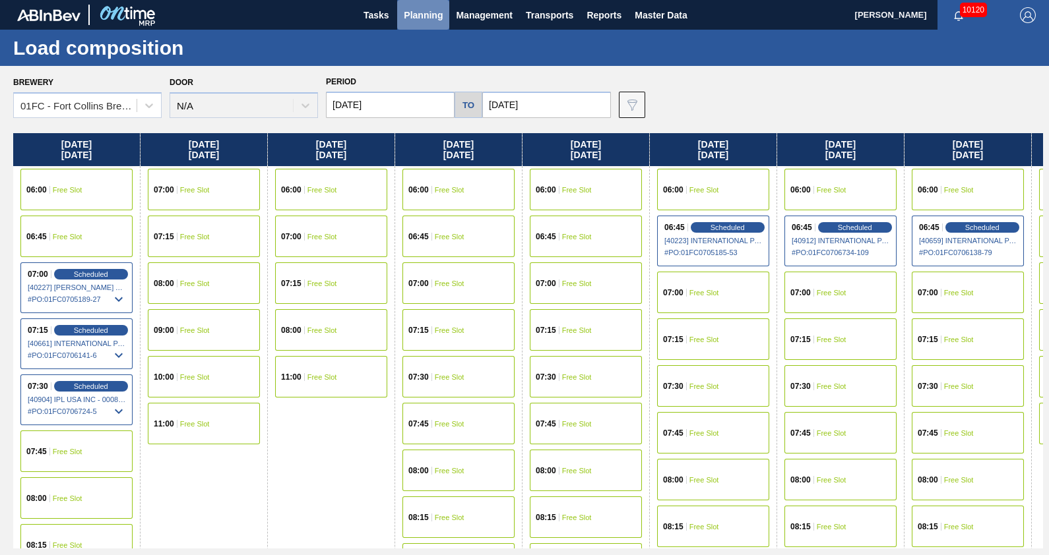
click at [414, 20] on span "Planning" at bounding box center [423, 15] width 39 height 16
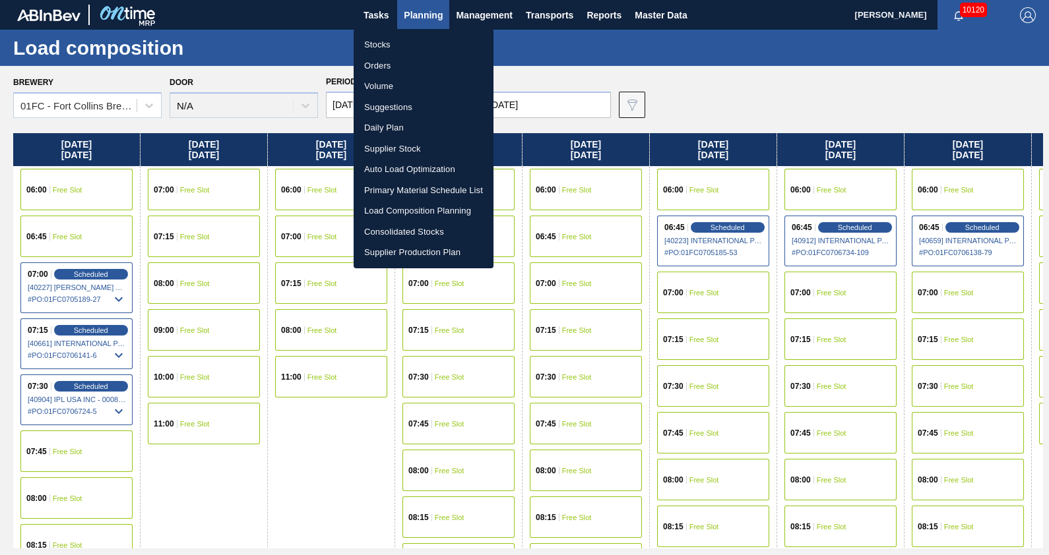
click at [396, 108] on li "Suggestions" at bounding box center [424, 107] width 140 height 21
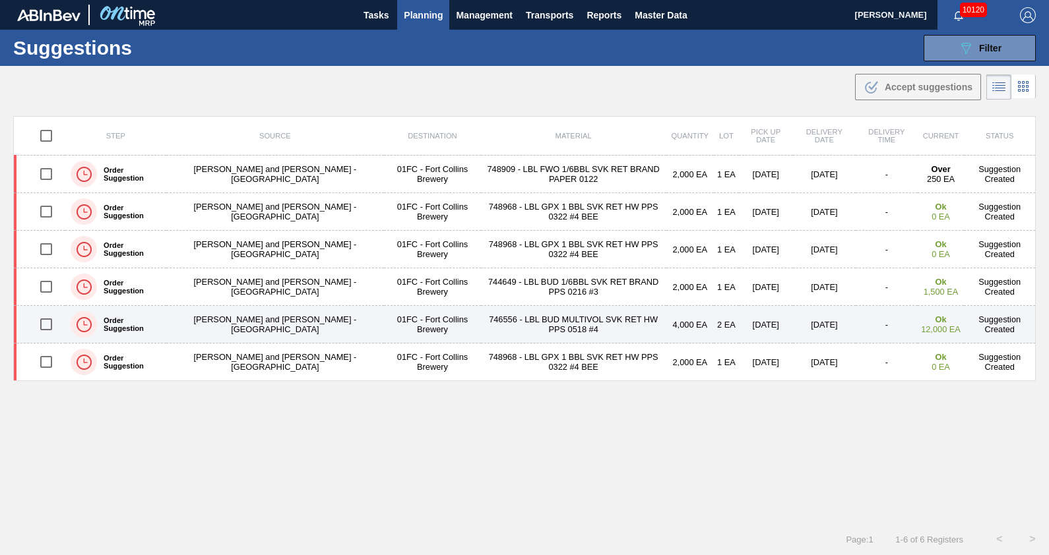
click at [510, 314] on td "746556 - LBL BUD MULTIVOL SVK RET HW PPS 0518 #4" at bounding box center [573, 325] width 185 height 38
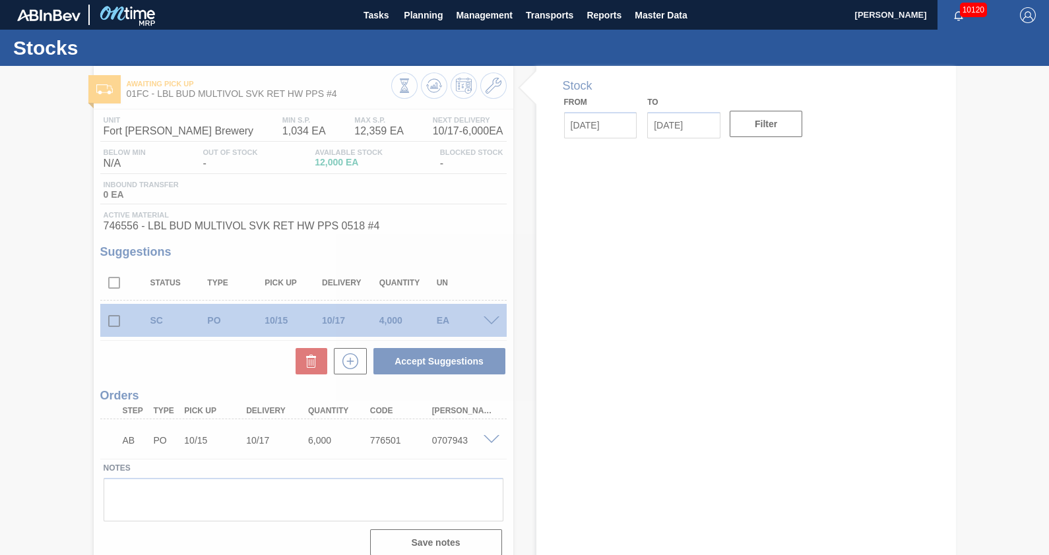
type input "[DATE]"
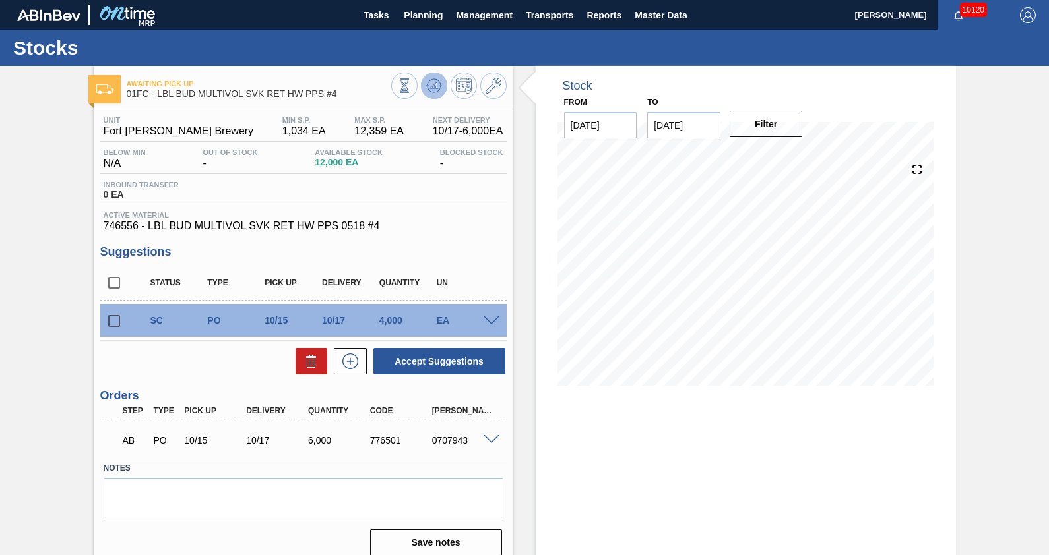
click at [433, 88] on icon at bounding box center [433, 85] width 9 height 6
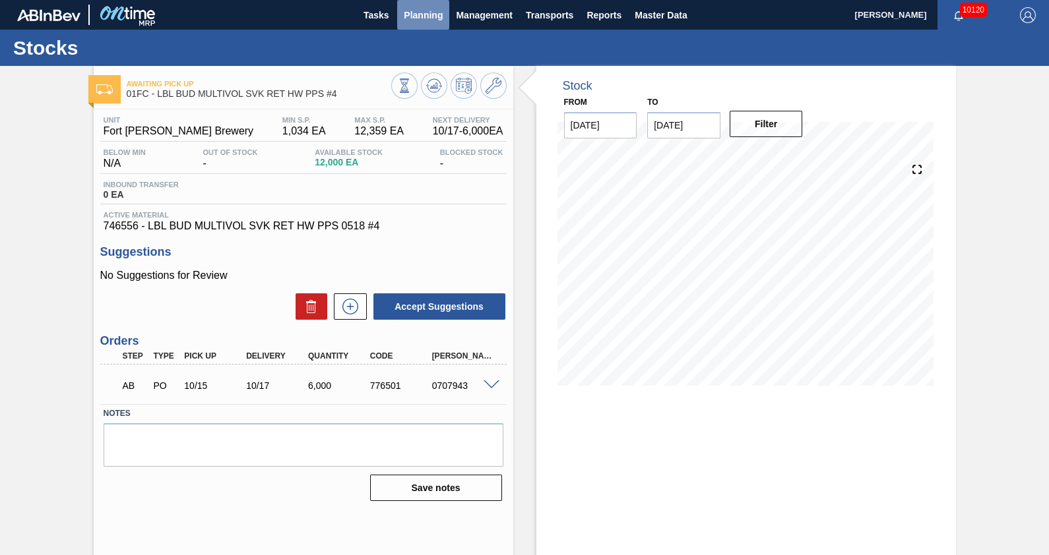
click at [443, 19] on button "Planning" at bounding box center [423, 15] width 52 height 30
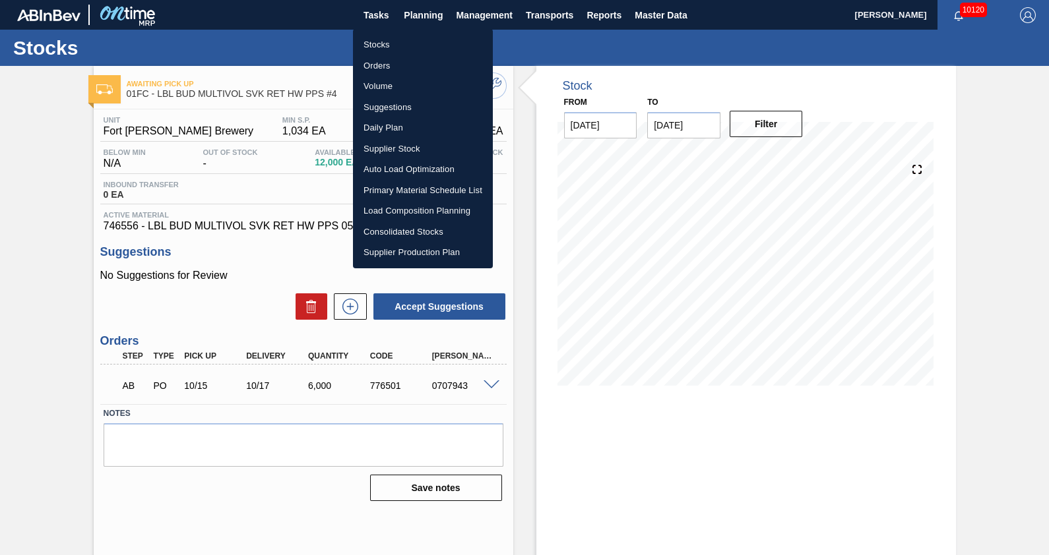
click at [400, 40] on li "Stocks" at bounding box center [423, 44] width 140 height 21
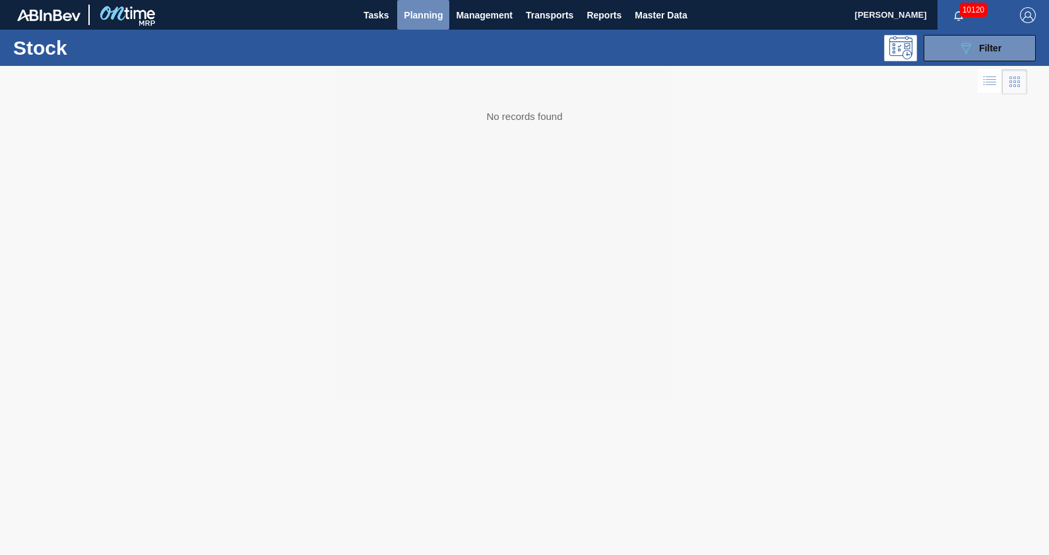
click at [441, 24] on button "Planning" at bounding box center [423, 15] width 52 height 30
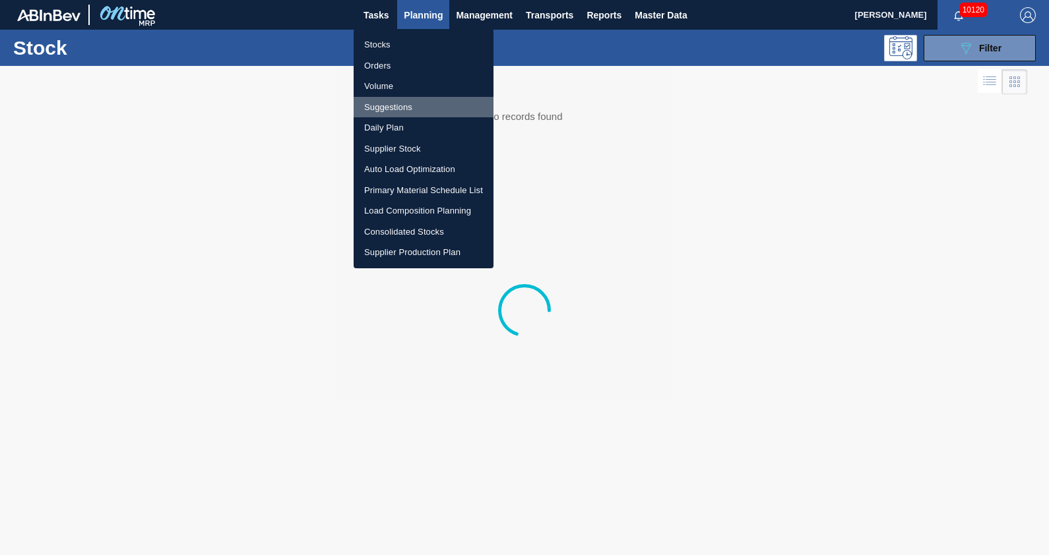
click at [412, 106] on li "Suggestions" at bounding box center [424, 107] width 140 height 21
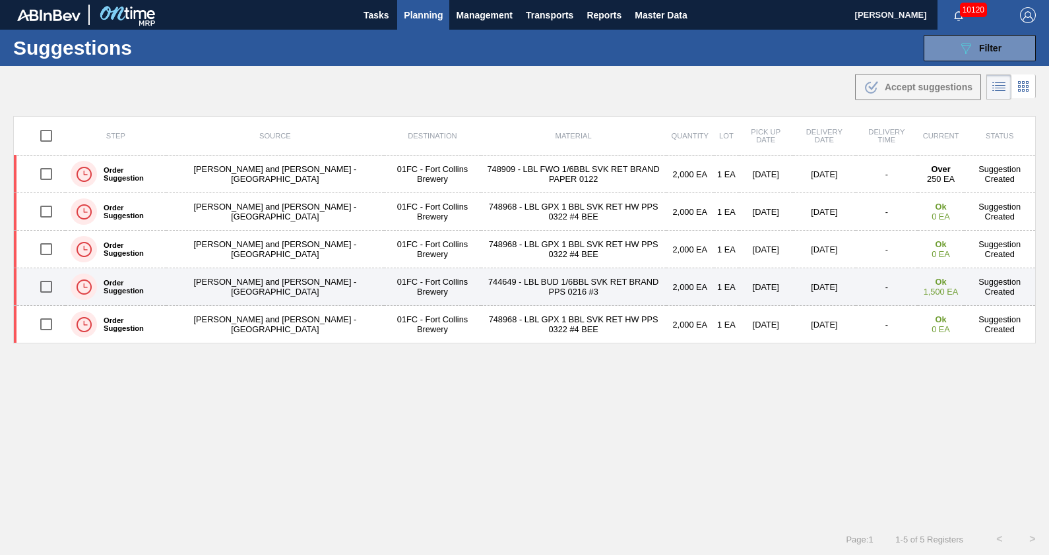
click at [481, 278] on td "744649 - LBL BUD 1/6BBL SVK RET BRAND PPS 0216 #3" at bounding box center [573, 287] width 185 height 38
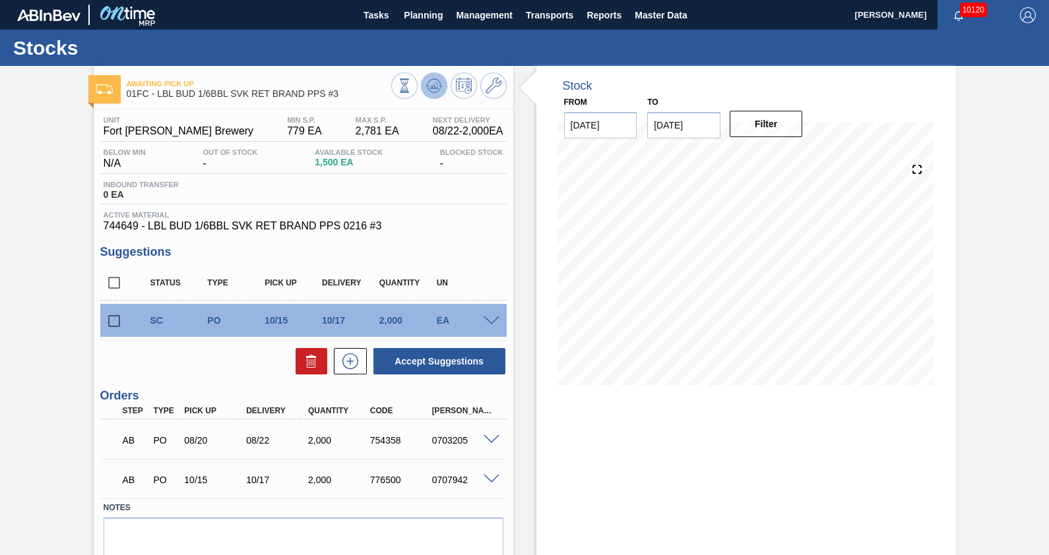
click at [412, 92] on icon at bounding box center [404, 85] width 15 height 15
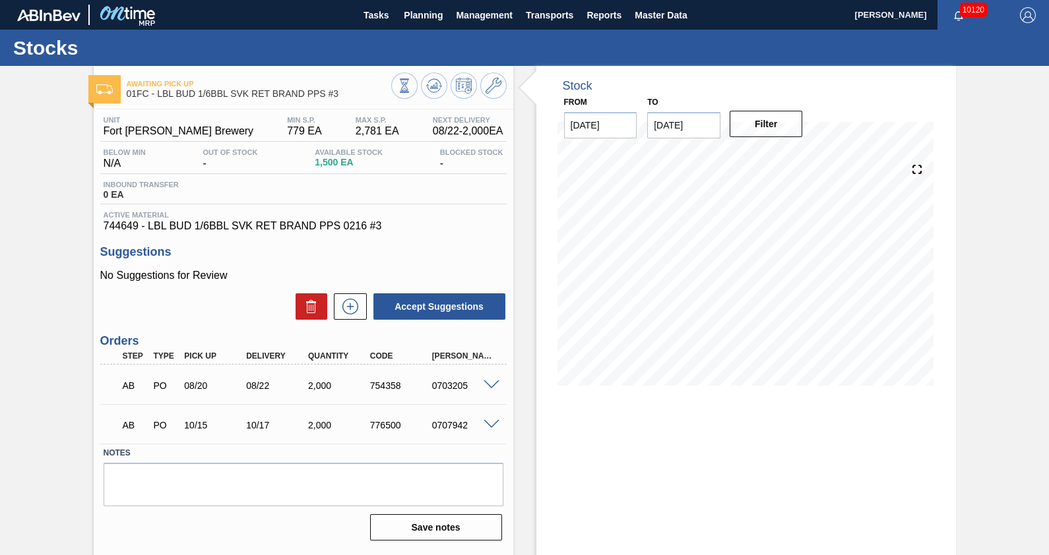
drag, startPoint x: 515, startPoint y: 374, endPoint x: 523, endPoint y: 425, distance: 52.1
click at [523, 425] on div "Stock From [DATE] to [DATE] Filter" at bounding box center [734, 316] width 443 height 501
click at [519, 205] on div "Stock From [DATE] to [DATE] Filter" at bounding box center [734, 316] width 443 height 501
click at [521, 459] on div "Stock From [DATE] to [DATE] Filter" at bounding box center [734, 316] width 443 height 501
click at [430, 13] on span "Planning" at bounding box center [423, 15] width 39 height 16
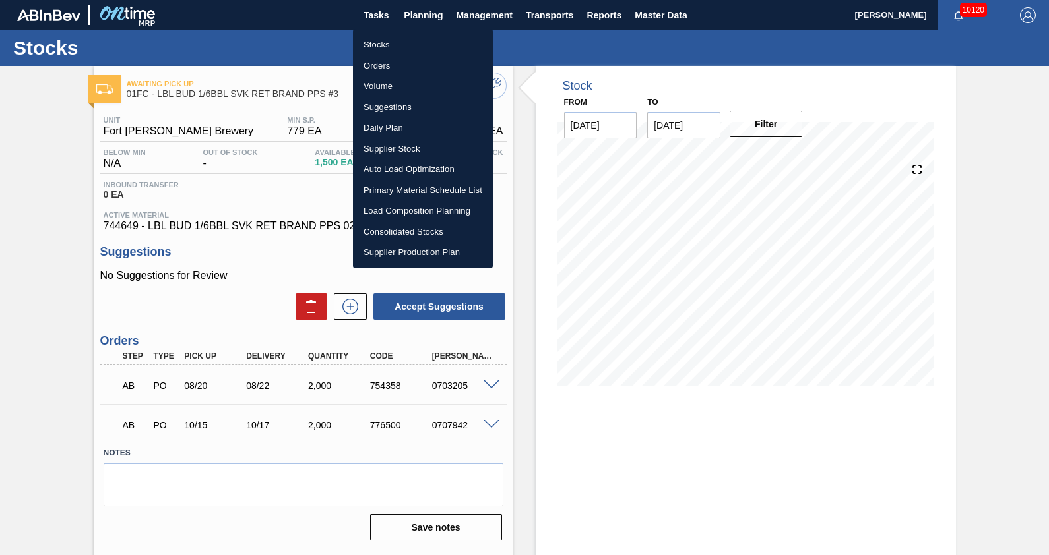
click at [389, 103] on li "Suggestions" at bounding box center [423, 107] width 140 height 21
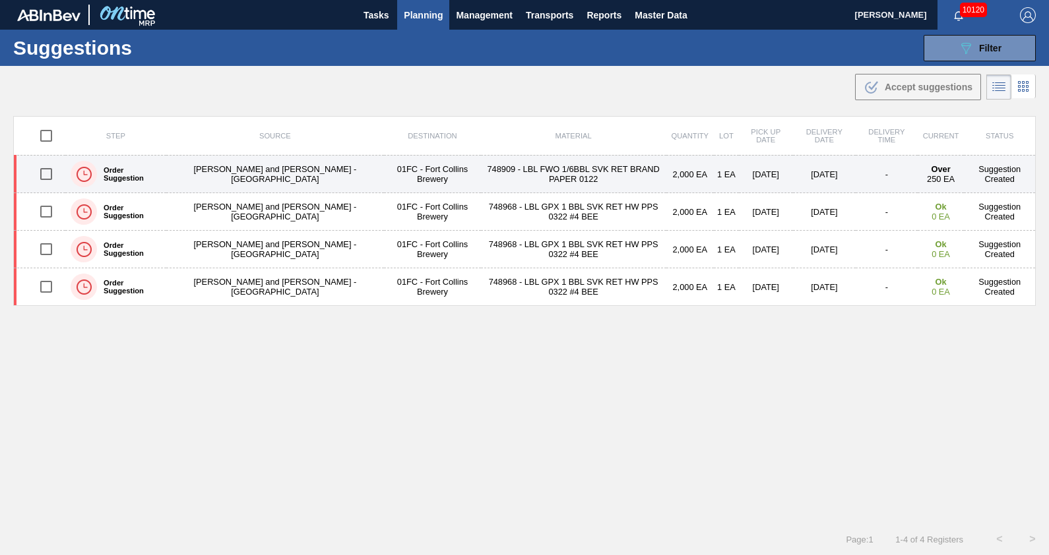
click at [398, 165] on td "01FC - Fort Collins Brewery" at bounding box center [432, 175] width 97 height 38
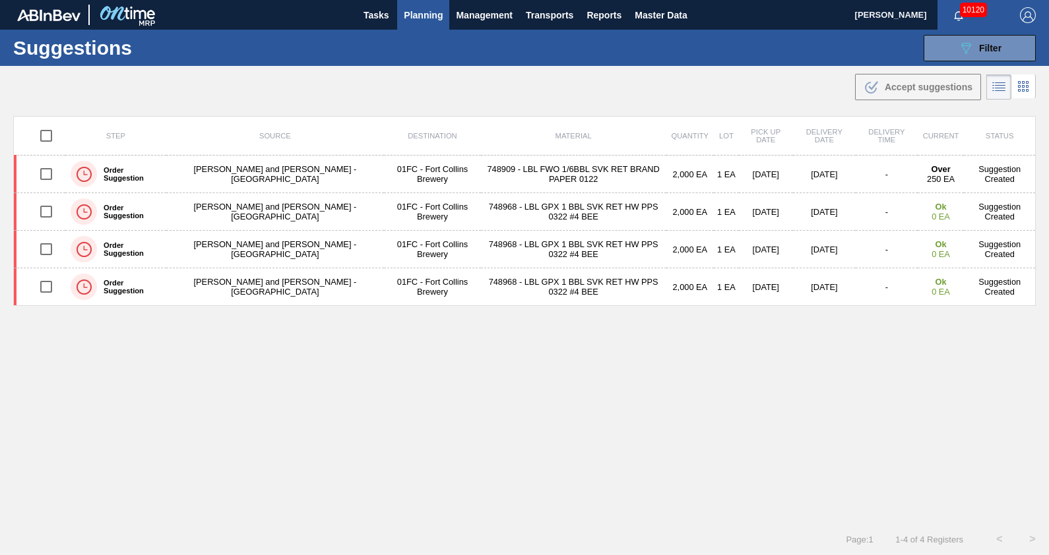
click at [402, 253] on td "01FC - Fort Collins Brewery" at bounding box center [432, 250] width 97 height 38
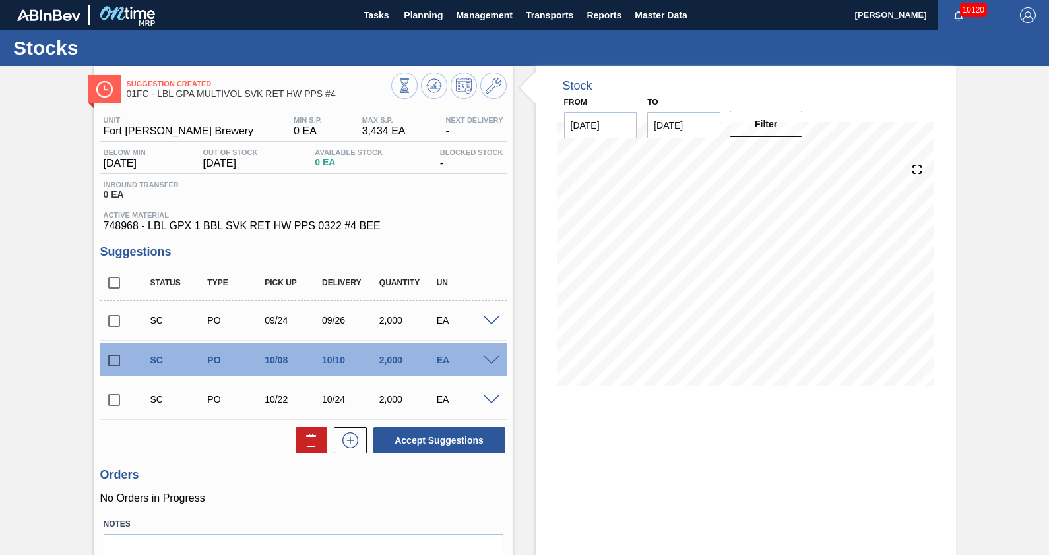
click at [77, 227] on div "Suggestion Created 01FC - LBL GPA MULTIVOL SVK RET HW PPS #4 Unit Fort [PERSON_…" at bounding box center [524, 344] width 1049 height 557
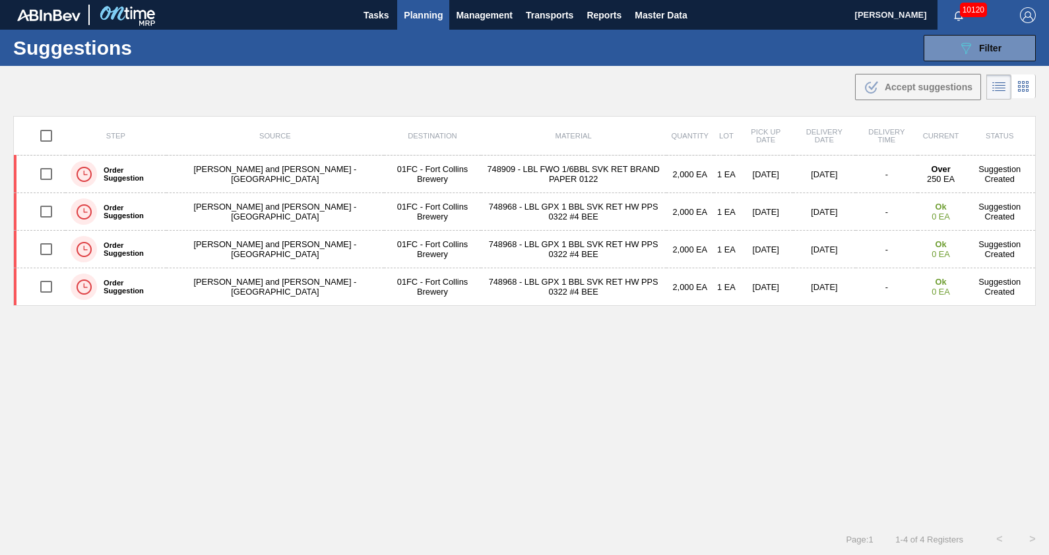
click at [403, 414] on div "Step Source Destination Material Quantity Lot Pick up Date Delivery Date Delive…" at bounding box center [524, 308] width 1022 height 384
click at [757, 368] on div "Step Source Destination Material Quantity Lot Pick up Date Delivery Date Delive…" at bounding box center [524, 308] width 1022 height 384
click at [390, 21] on button "Tasks" at bounding box center [376, 15] width 42 height 30
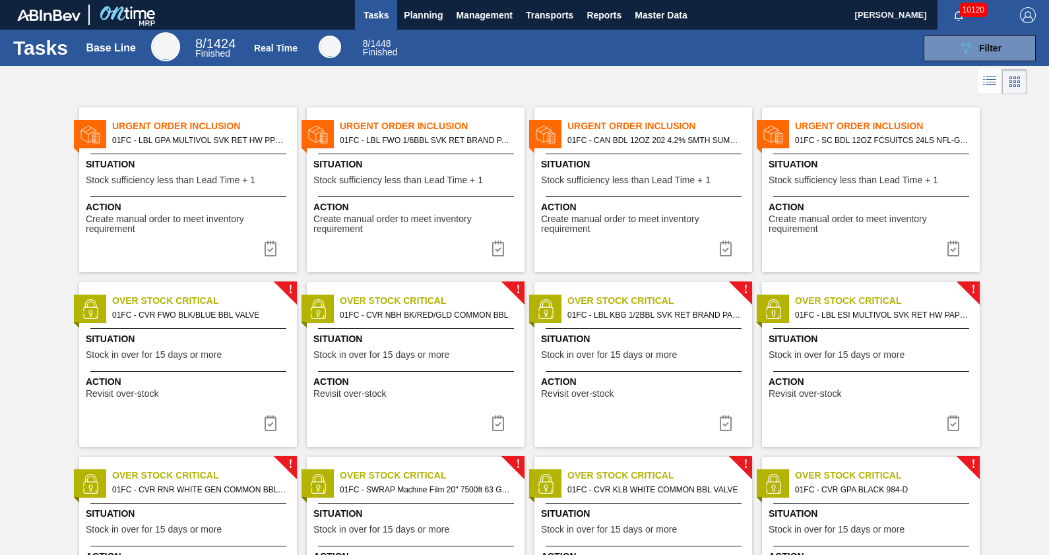
click at [657, 151] on div "Urgent Order Inclusion 01FC - CAN BDL 12OZ 202 4.2% SMTH SUMMER01 0824 Situatio…" at bounding box center [643, 190] width 218 height 165
click at [865, 138] on span "01FC - SC BDL 12OZ FCSUITCS 24LS NFL-GENERIC SHIELD HULK HANDLE" at bounding box center [882, 140] width 174 height 15
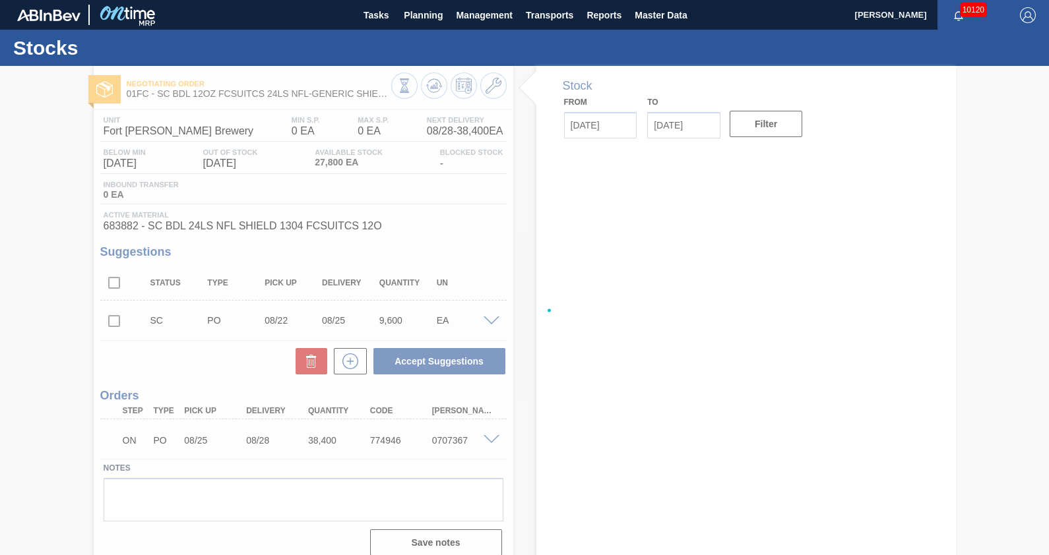
type input "[DATE]"
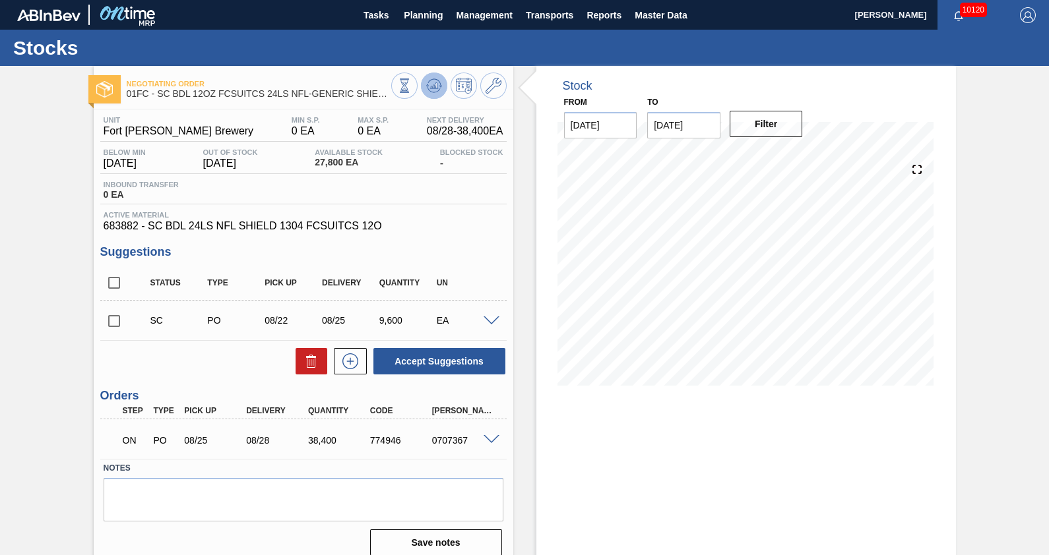
click at [412, 79] on icon at bounding box center [404, 85] width 15 height 15
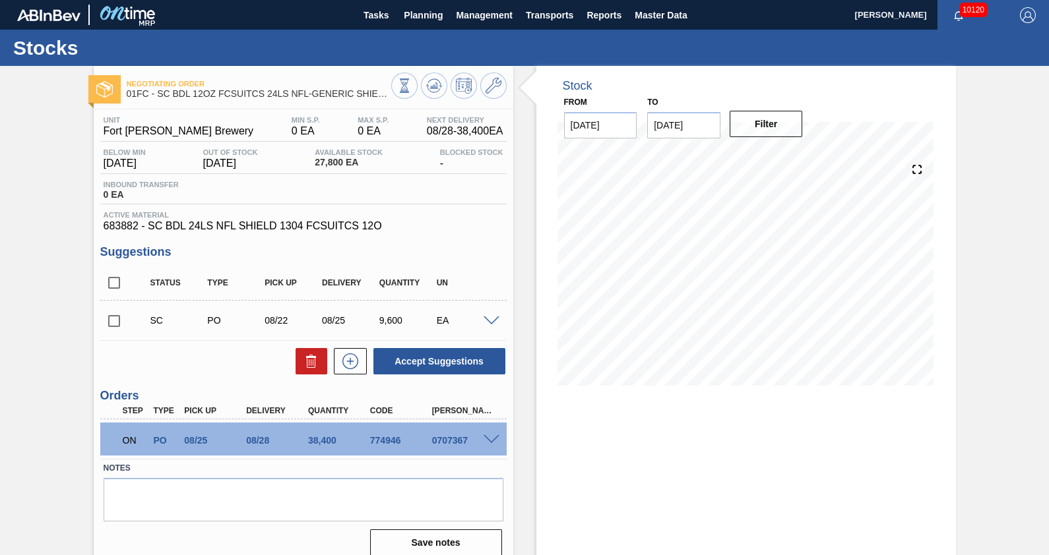
click at [520, 311] on div "Stock From [DATE] to [DATE] Filter 08/21 Stock Projection -8,264 SAP Planning 1…" at bounding box center [734, 316] width 443 height 501
click at [536, 274] on div "Stock From [DATE] to [DATE] Filter 08/22 Stock Projection -8,264 SAP Planning 0…" at bounding box center [746, 236] width 420 height 340
click at [44, 375] on div "Negotiating Order 01FC - SC BDL 12OZ FCSUITCS 24LS NFL-GENERIC SHIELD HULK HAND…" at bounding box center [524, 316] width 1049 height 501
click at [75, 231] on div "Negotiating Order 01FC - SC BDL 12OZ FCSUITCS 24LS NFL-GENERIC SHIELD HULK HAND…" at bounding box center [524, 316] width 1049 height 501
click at [114, 320] on input "checkbox" at bounding box center [114, 321] width 28 height 28
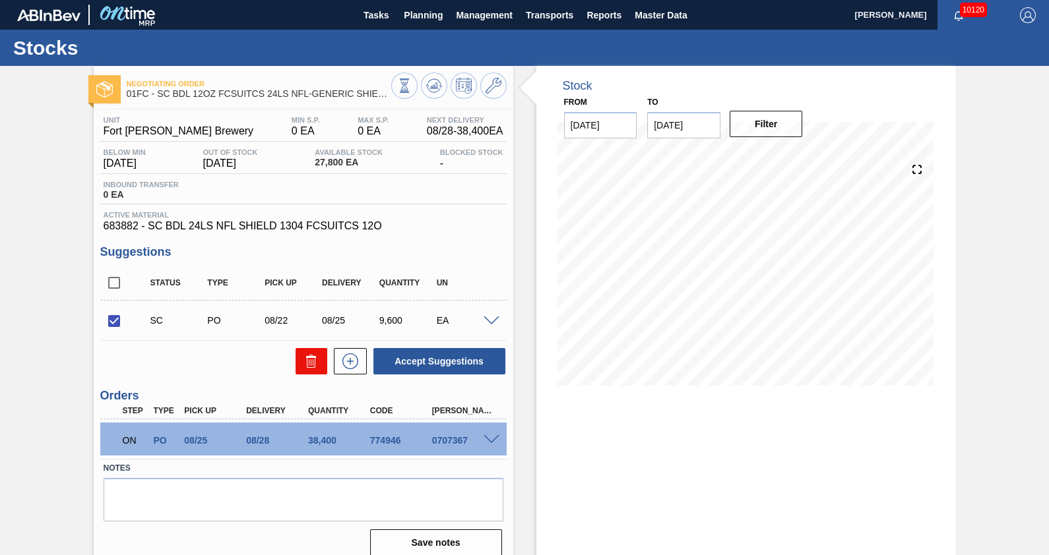
click at [299, 363] on button at bounding box center [311, 361] width 32 height 26
checkbox input "false"
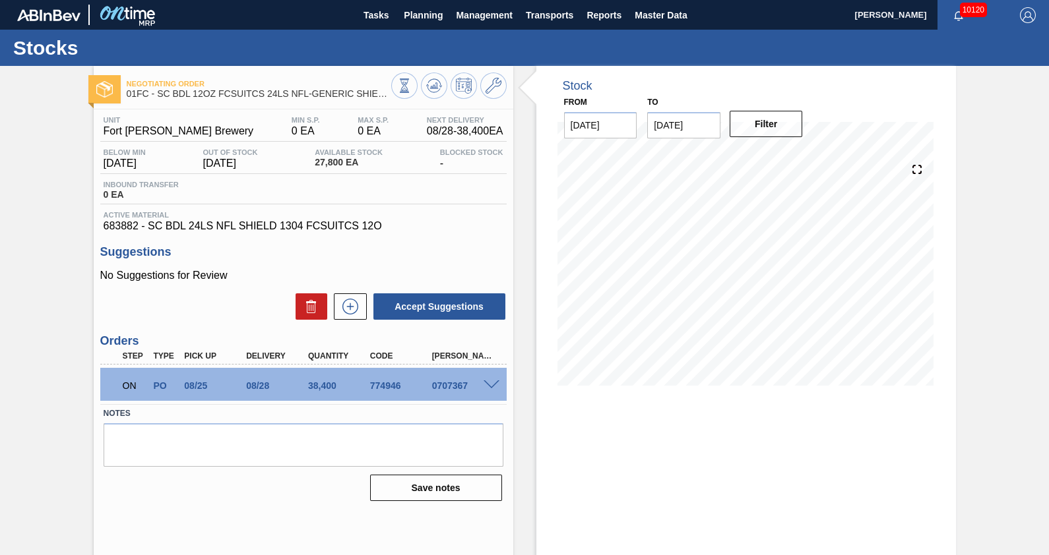
click at [530, 269] on div "Stock From [DATE] to [DATE] Filter" at bounding box center [734, 316] width 443 height 501
